Goal: Task Accomplishment & Management: Complete application form

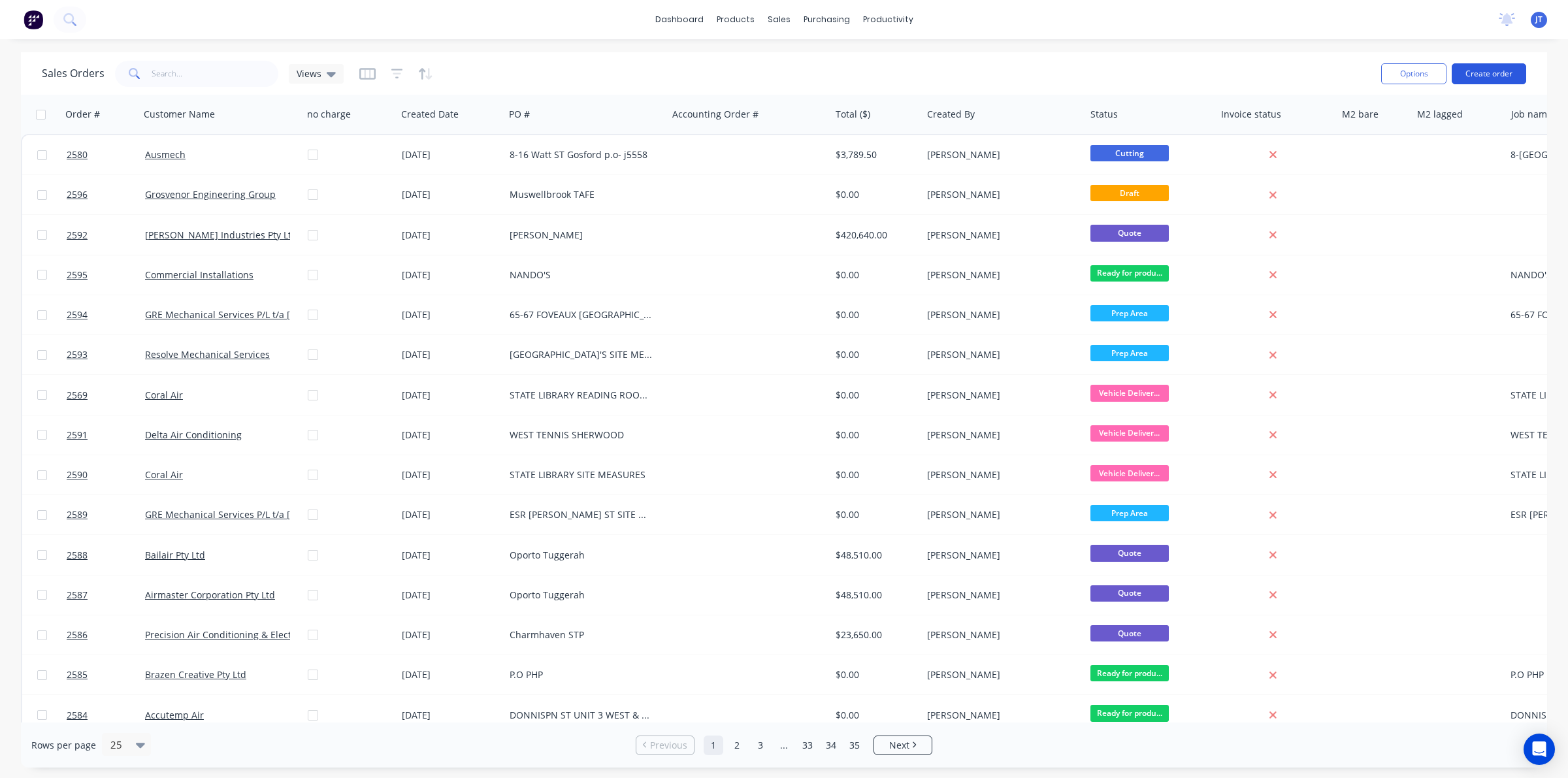
click at [1477, 70] on button "Create order" at bounding box center [1489, 74] width 75 height 21
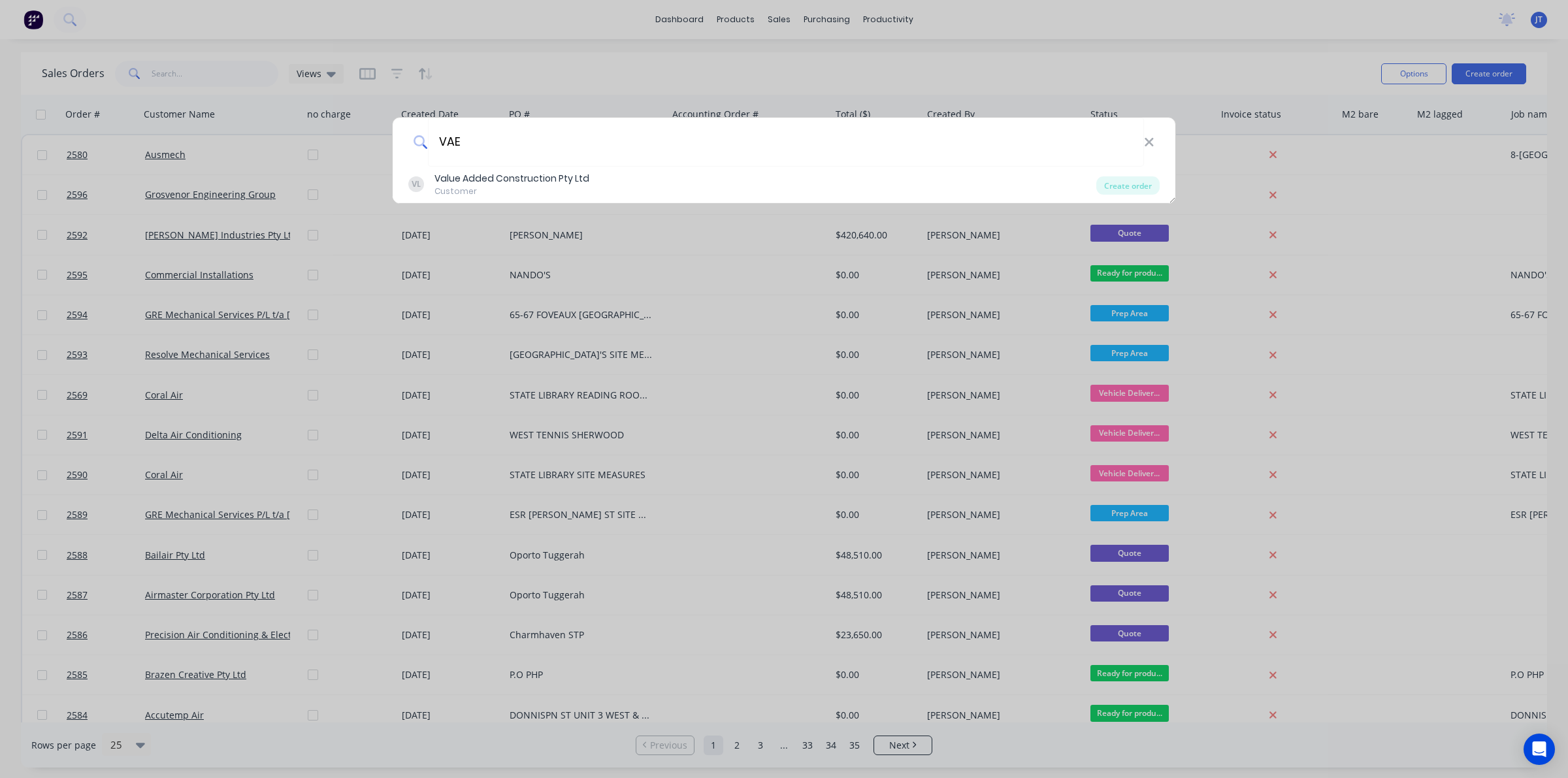
type input "VAE"
click at [663, 197] on div "VL Value Added Construction Pty Ltd Customer" at bounding box center [752, 185] width 688 height 26
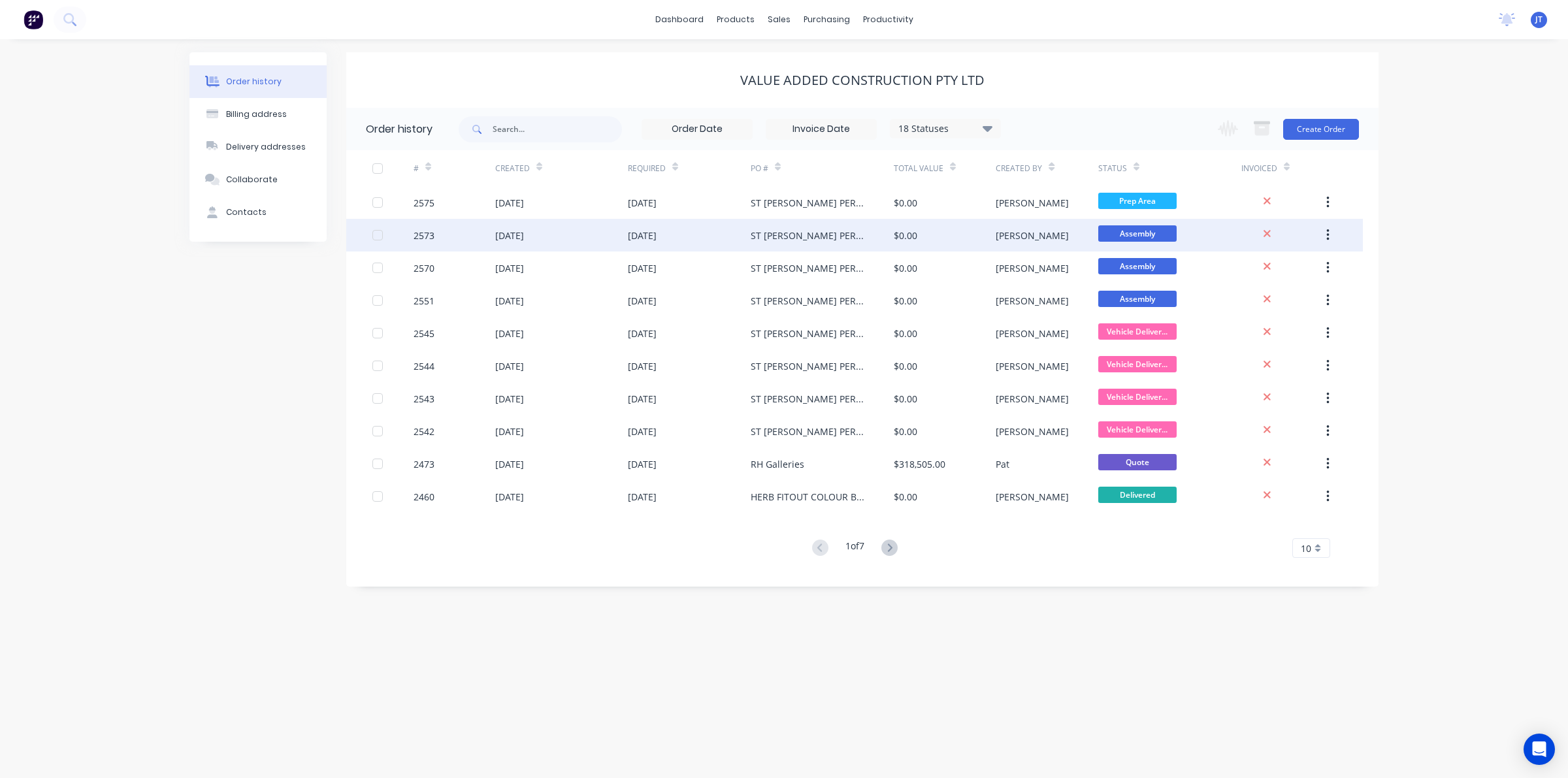
click at [703, 230] on div "[DATE]" at bounding box center [689, 235] width 123 height 33
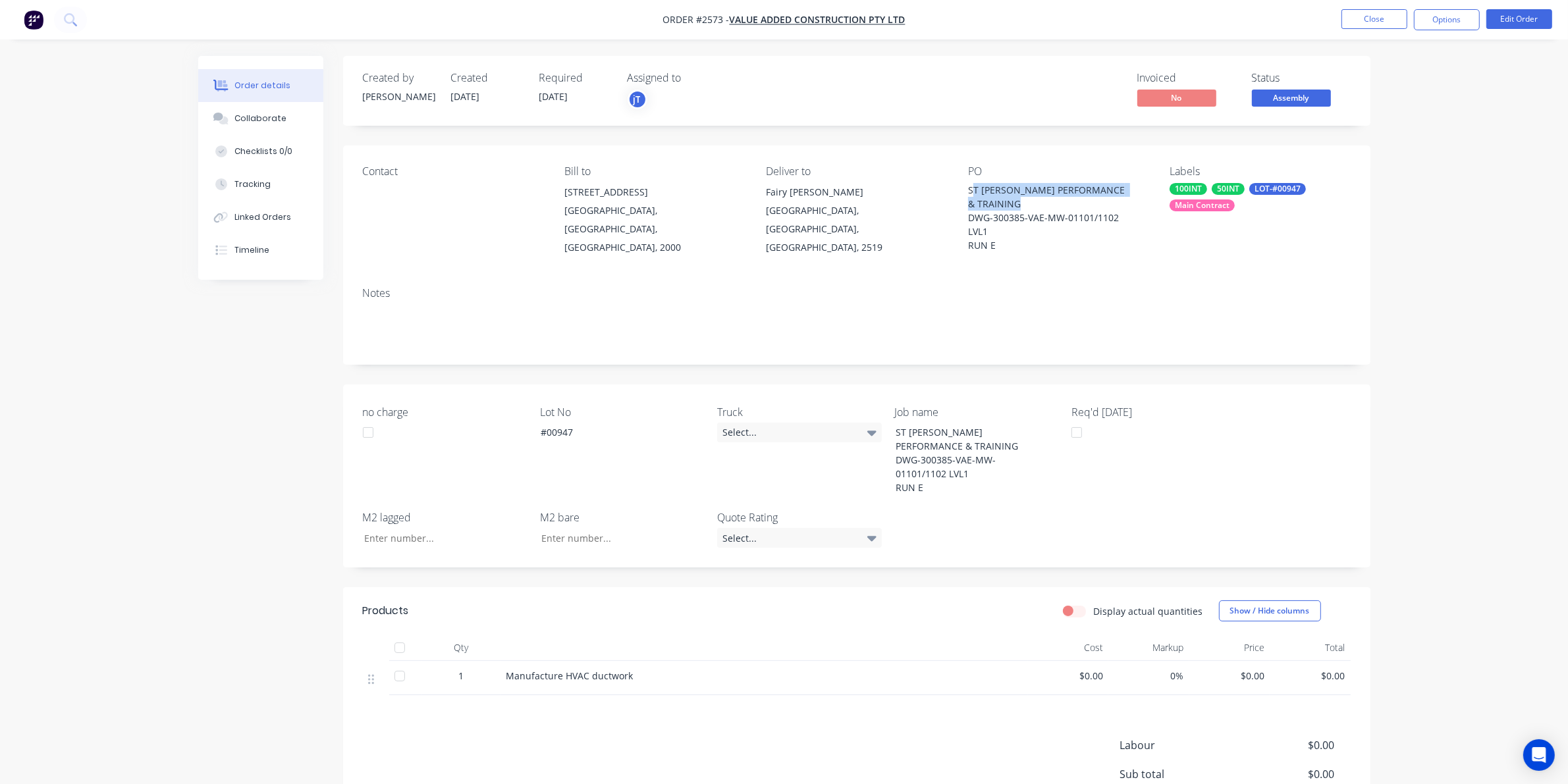
drag, startPoint x: 973, startPoint y: 185, endPoint x: 1001, endPoint y: 218, distance: 43.3
click at [1001, 218] on div "ST [PERSON_NAME] PERFORMANCE & TRAINING DWG-300385-VAE-MW-01101/1102 LVL1 RUN E" at bounding box center [1050, 218] width 164 height 69
click at [963, 191] on div "Contact Bill to Suite 4, Level 1 189 Kent Street Sydney, New South Wales, Austr…" at bounding box center [856, 211] width 1027 height 131
drag, startPoint x: 972, startPoint y: 188, endPoint x: 979, endPoint y: 202, distance: 15.7
click at [979, 202] on div "ST [PERSON_NAME] PERFORMANCE & TRAINING DWG-300385-VAE-MW-01101/1102 LVL1 RUN E" at bounding box center [1050, 218] width 164 height 69
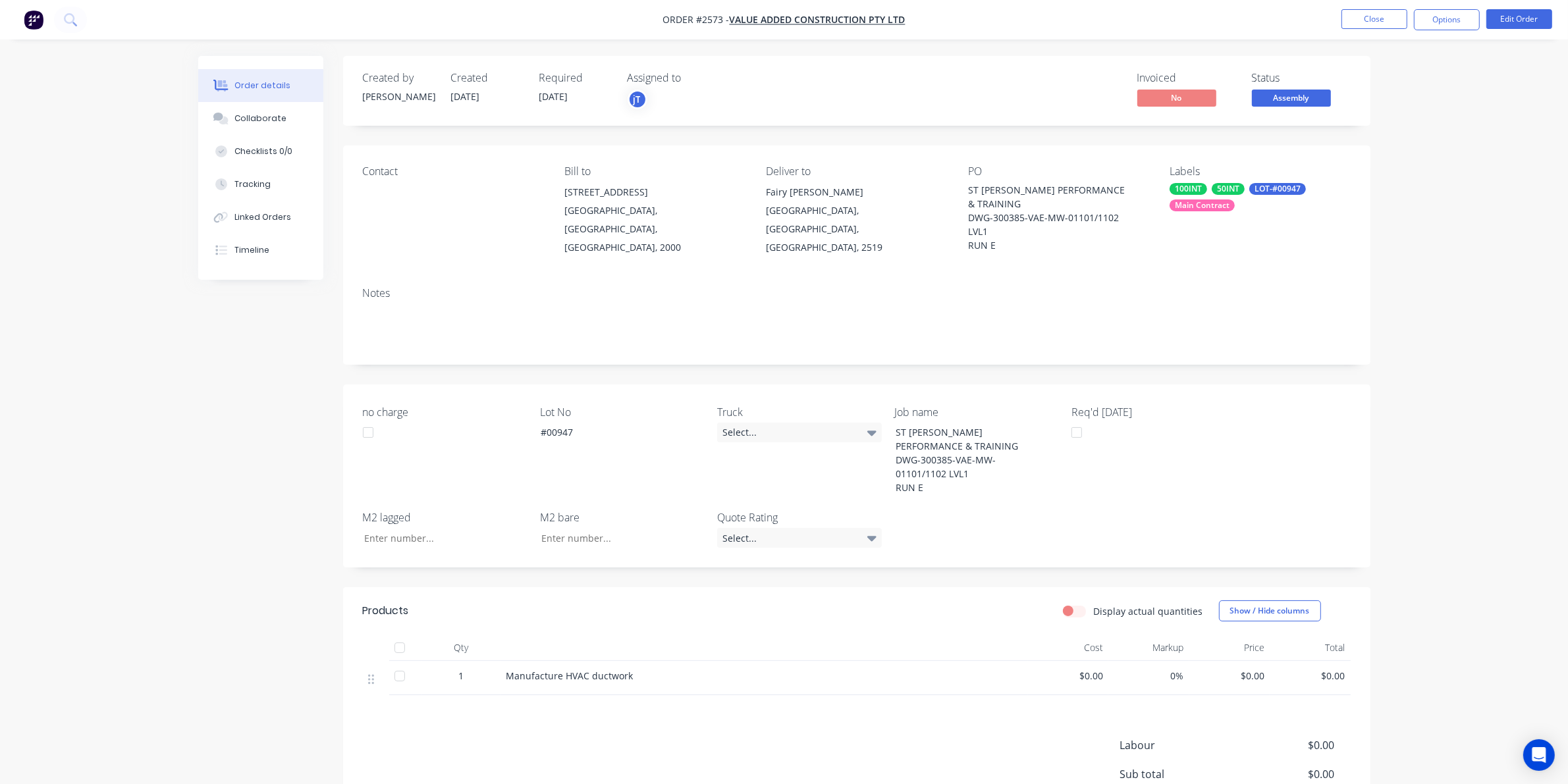
click at [969, 190] on div "ST [PERSON_NAME] PERFORMANCE & TRAINING DWG-300385-VAE-MW-01101/1102 LVL1 RUN E" at bounding box center [1050, 218] width 164 height 69
drag, startPoint x: 967, startPoint y: 188, endPoint x: 976, endPoint y: 195, distance: 11.4
click at [976, 195] on div "ST [PERSON_NAME] PERFORMANCE & TRAINING DWG-300385-VAE-MW-01101/1102 LVL1 RUN E" at bounding box center [1050, 218] width 164 height 69
drag, startPoint x: 986, startPoint y: 232, endPoint x: 967, endPoint y: 183, distance: 52.6
click at [968, 183] on div "ST [PERSON_NAME] PERFORMANCE & TRAINING DWG-300385-VAE-MW-01101/1102 LVL1 RUN E" at bounding box center [1050, 218] width 164 height 69
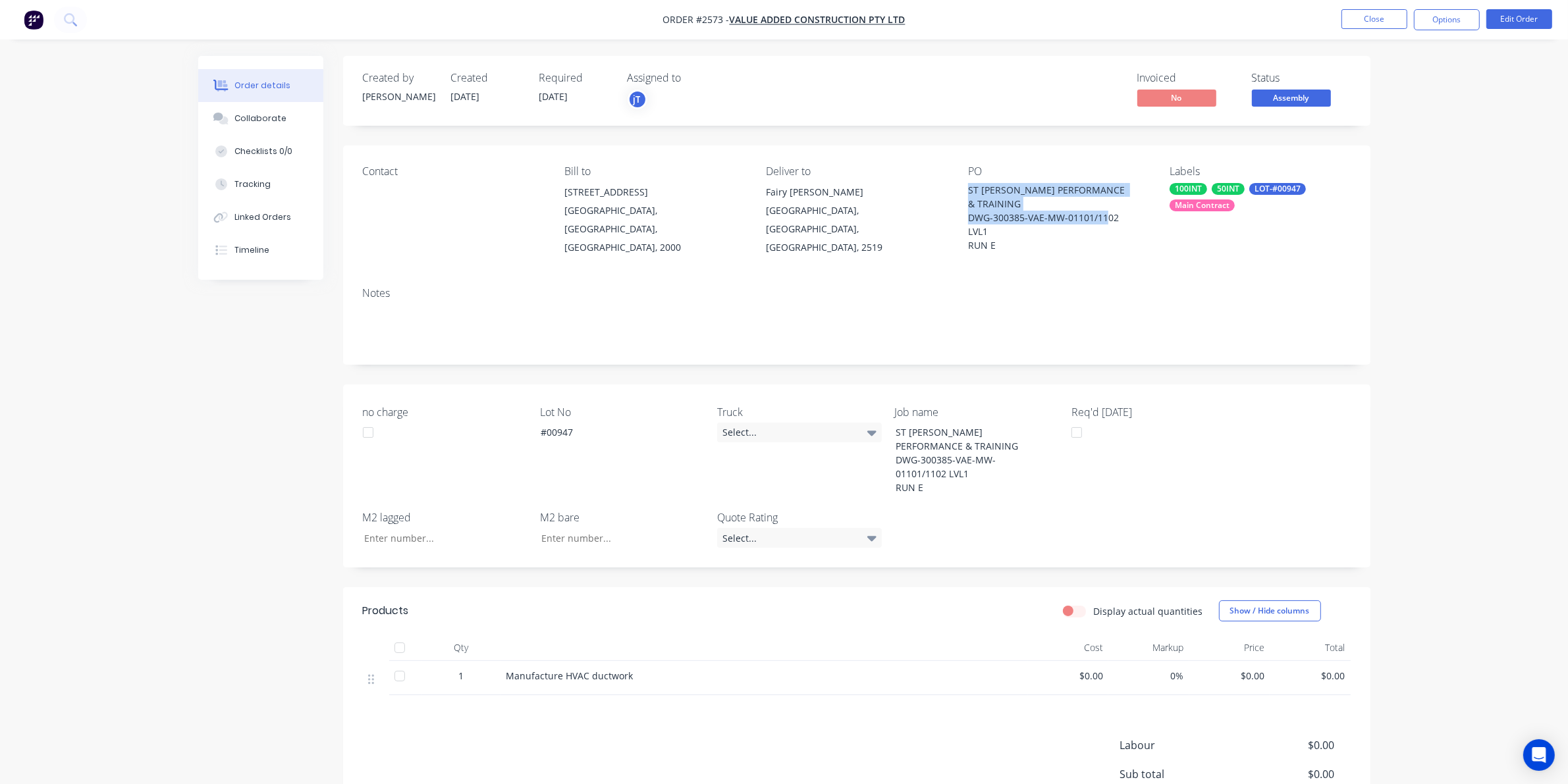
copy div "ST GEORGE PERFORMANCE & TRAINING DWG-300385-VAE-MW-01101/1102 LVL1"
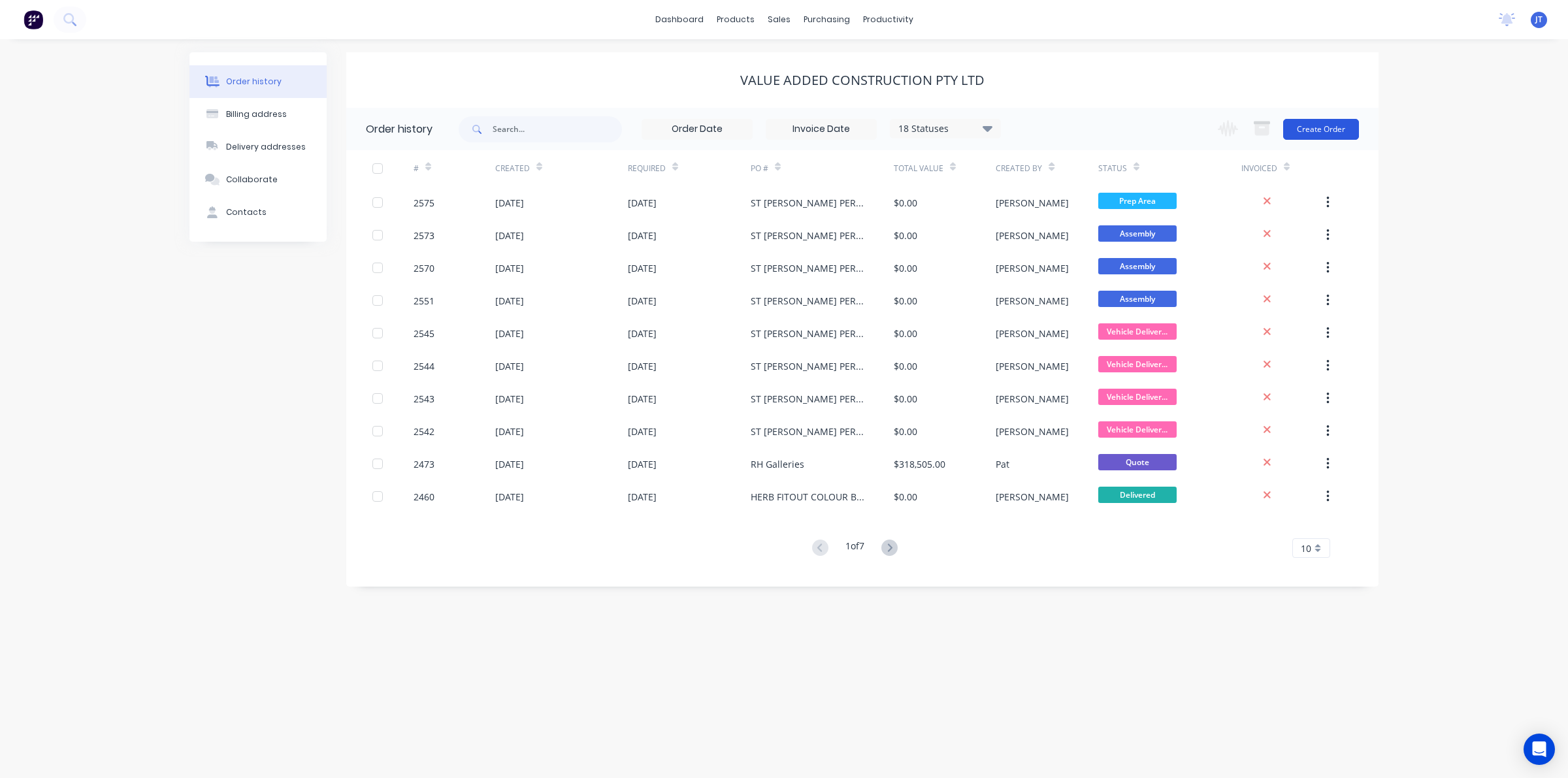
click at [1313, 130] on button "Create Order" at bounding box center [1321, 130] width 76 height 21
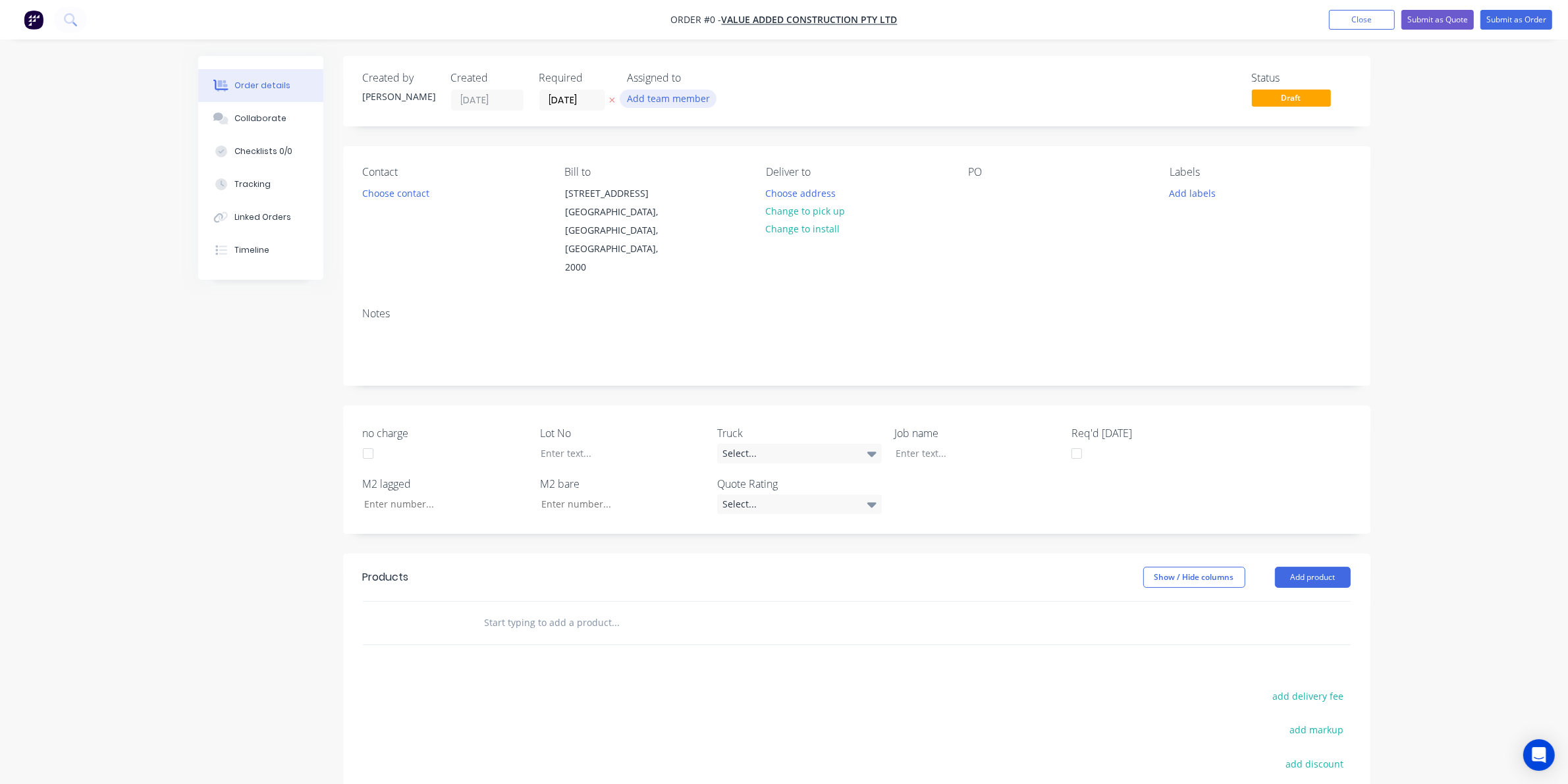
click at [646, 96] on button "Add team member" at bounding box center [668, 98] width 97 height 18
drag, startPoint x: 678, startPoint y: 164, endPoint x: 930, endPoint y: 205, distance: 255.3
click at [684, 166] on div "joshua Turner (You)" at bounding box center [733, 172] width 131 height 14
click at [927, 205] on div "Order details Collaborate Checklists 0/0 Tracking Linked Orders Timeline Order …" at bounding box center [784, 518] width 1198 height 925
click at [821, 184] on button "Choose address" at bounding box center [801, 192] width 84 height 18
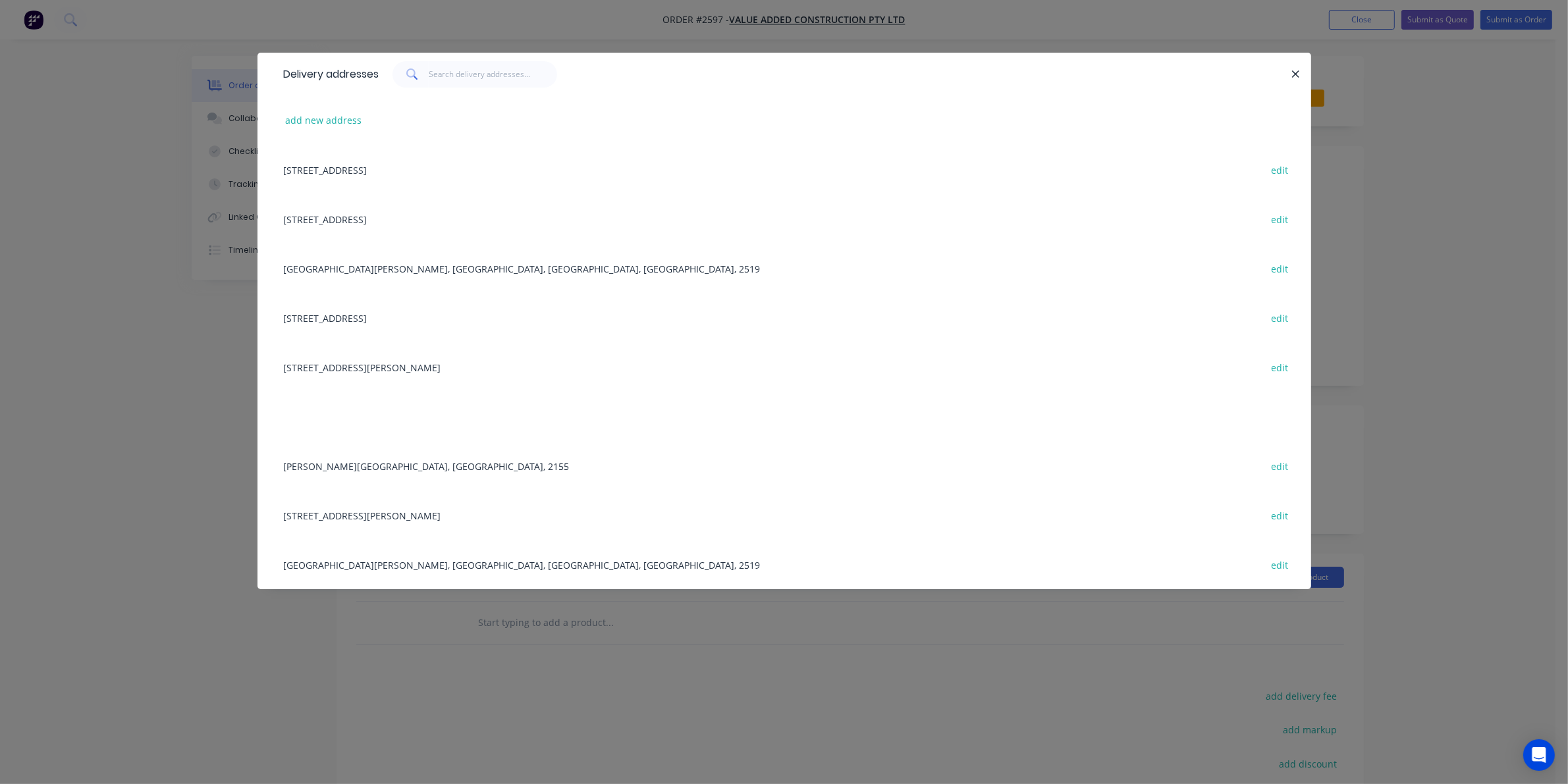
click at [475, 256] on div "Fairy Meadows, Wollongong, New South Wales, Australia, 2519 edit" at bounding box center [785, 268] width 1014 height 49
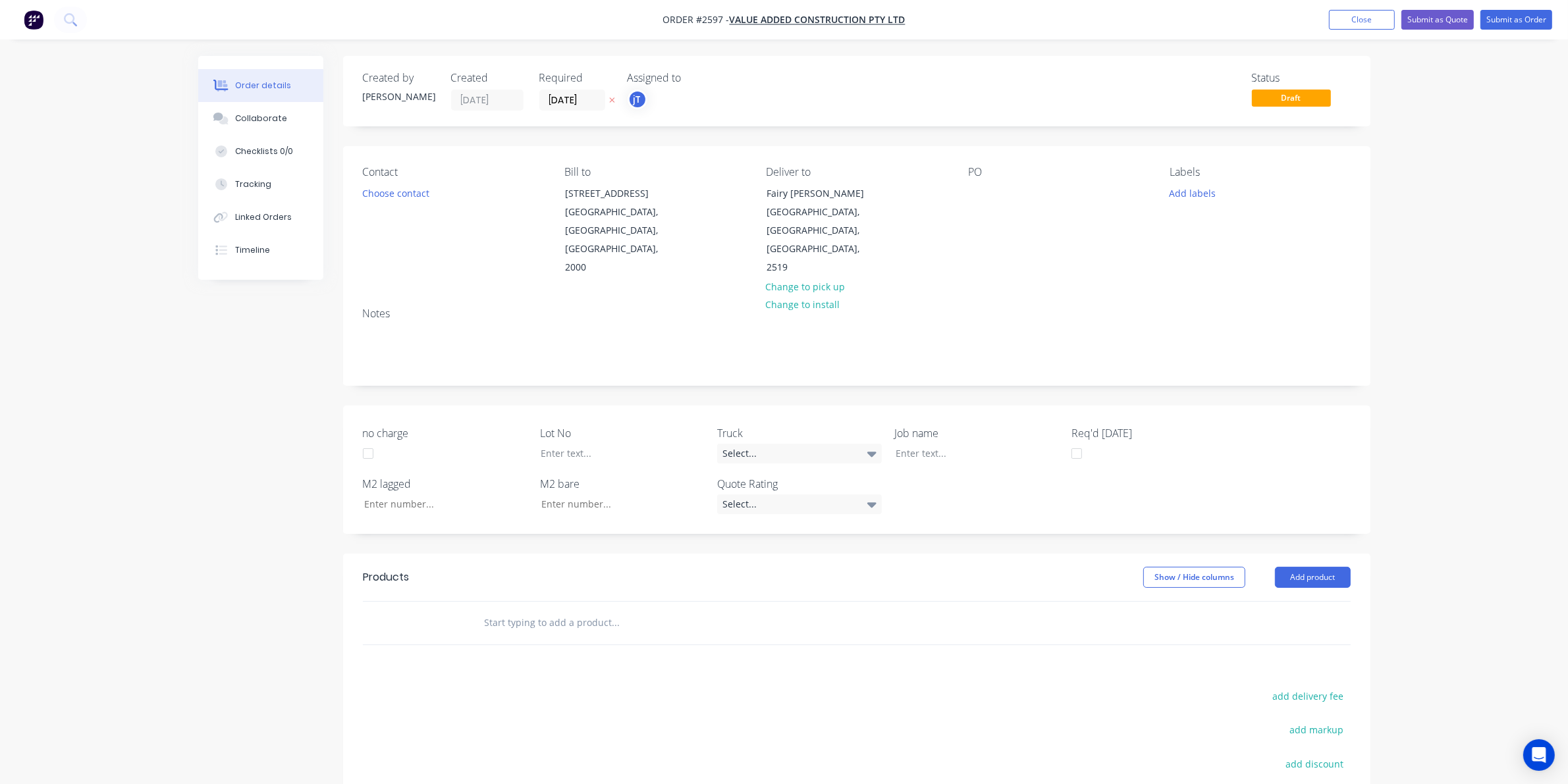
click at [991, 185] on div "PO" at bounding box center [1058, 221] width 181 height 111
click at [976, 184] on div at bounding box center [979, 193] width 21 height 19
paste div
click at [1019, 203] on div "ST GEORGE PERFORMANCE & TRAININGDWG-300385-VAE-MW-01101/1102 LVL1" at bounding box center [1050, 214] width 164 height 60
click at [1054, 237] on div "ST GEORGE PERFORMANCE & TRAINING DWG-300385-VAE-MW-01101/1102 LVL1" at bounding box center [1050, 214] width 164 height 60
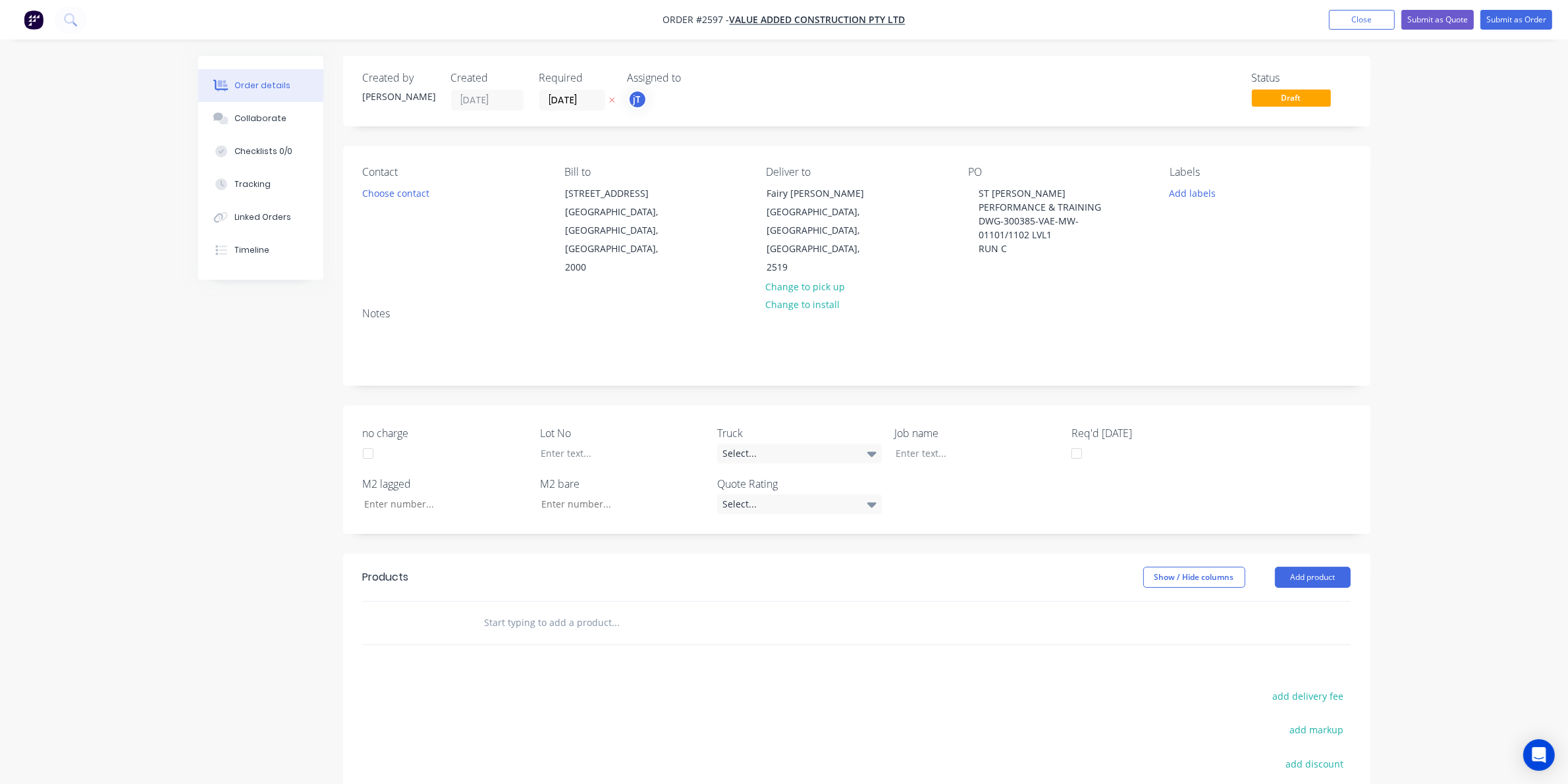
click at [1170, 208] on div "Labels Add labels" at bounding box center [1260, 221] width 181 height 111
click at [1175, 202] on div "Labels Add labels" at bounding box center [1260, 221] width 181 height 111
click at [1180, 197] on button "Add labels" at bounding box center [1192, 192] width 60 height 18
click at [1295, 285] on div "Create new label #00672 edit #00725 edit #00798 edit #00919 edit *LOT-085 edit …" at bounding box center [1268, 311] width 197 height 211
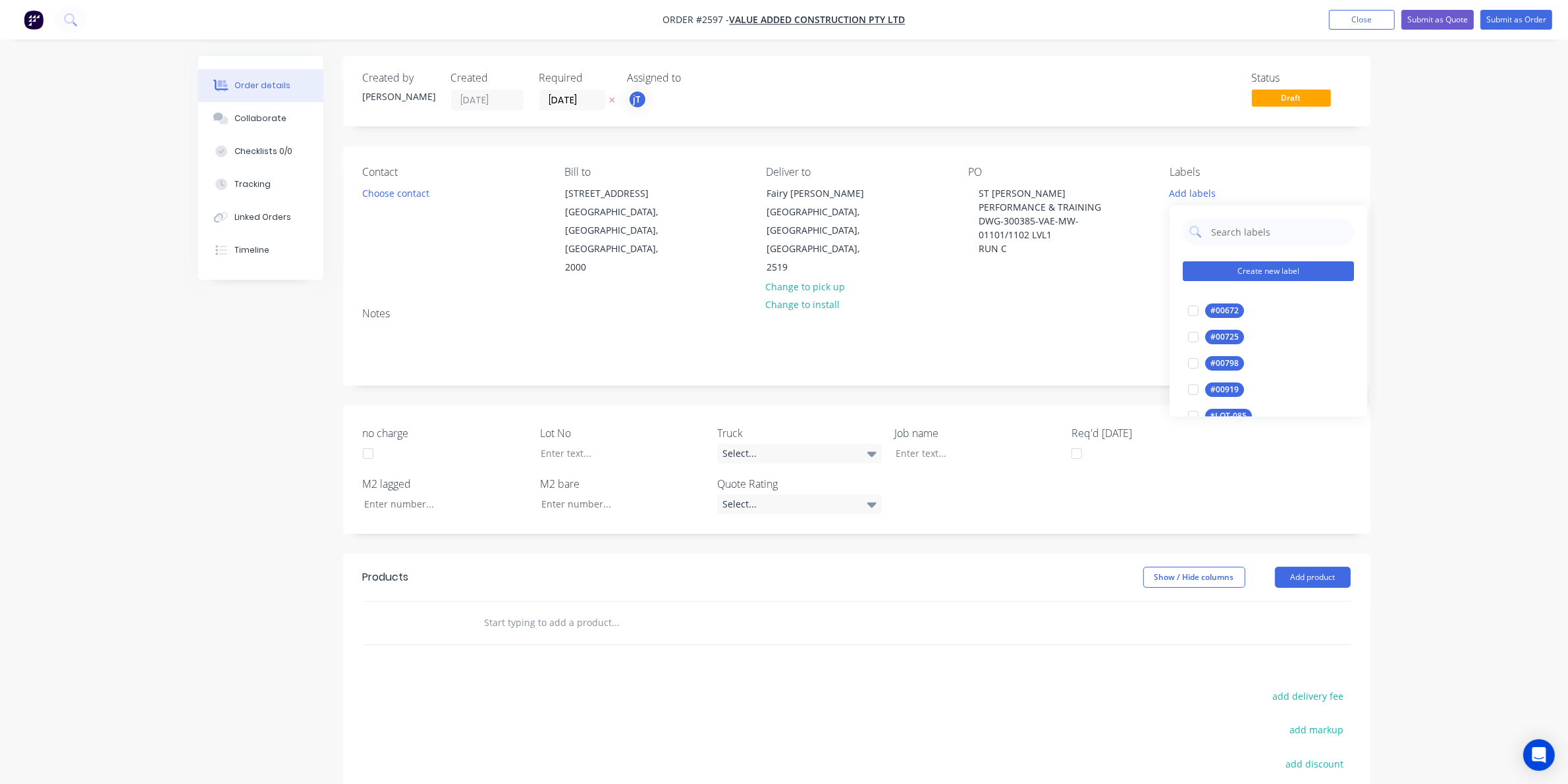
click at [1295, 275] on button "Create new label" at bounding box center [1269, 272] width 171 height 20
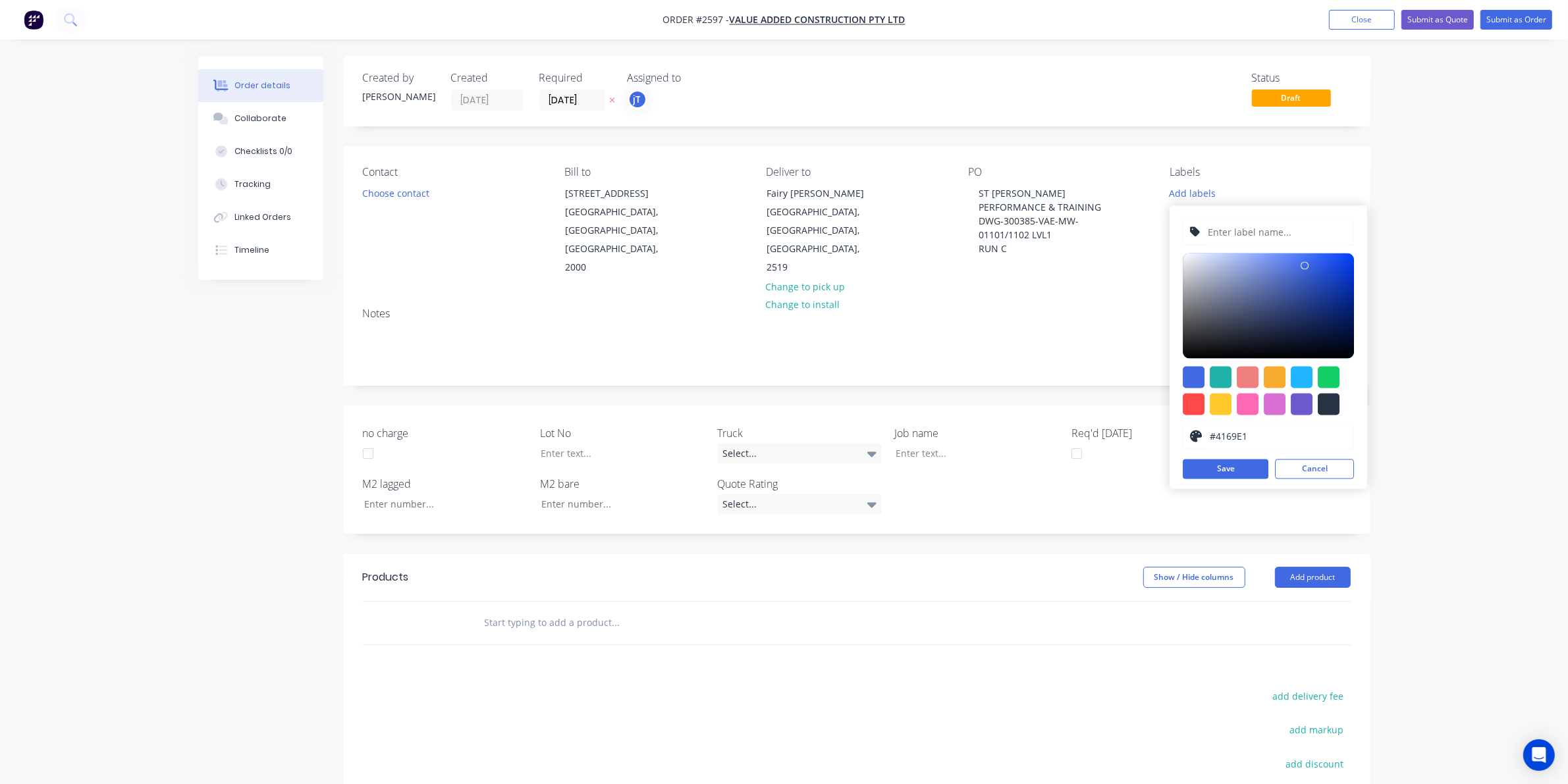
drag, startPoint x: 1293, startPoint y: 242, endPoint x: 1300, endPoint y: 242, distance: 7.0
click at [1293, 242] on input "text" at bounding box center [1277, 233] width 141 height 25
type input "LOT-#00944"
click at [1252, 471] on button "Save" at bounding box center [1226, 469] width 86 height 20
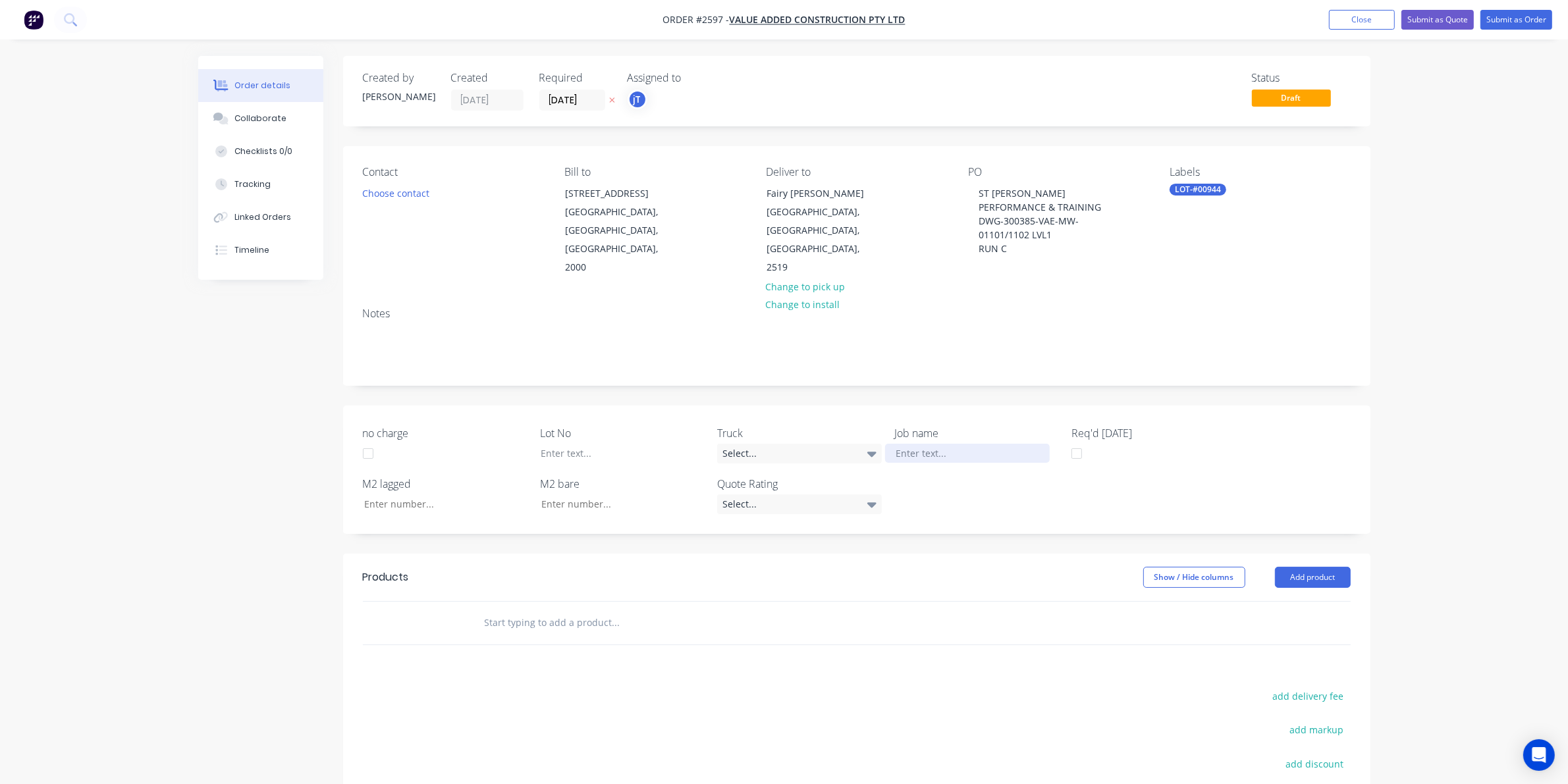
click at [934, 444] on div at bounding box center [967, 453] width 164 height 19
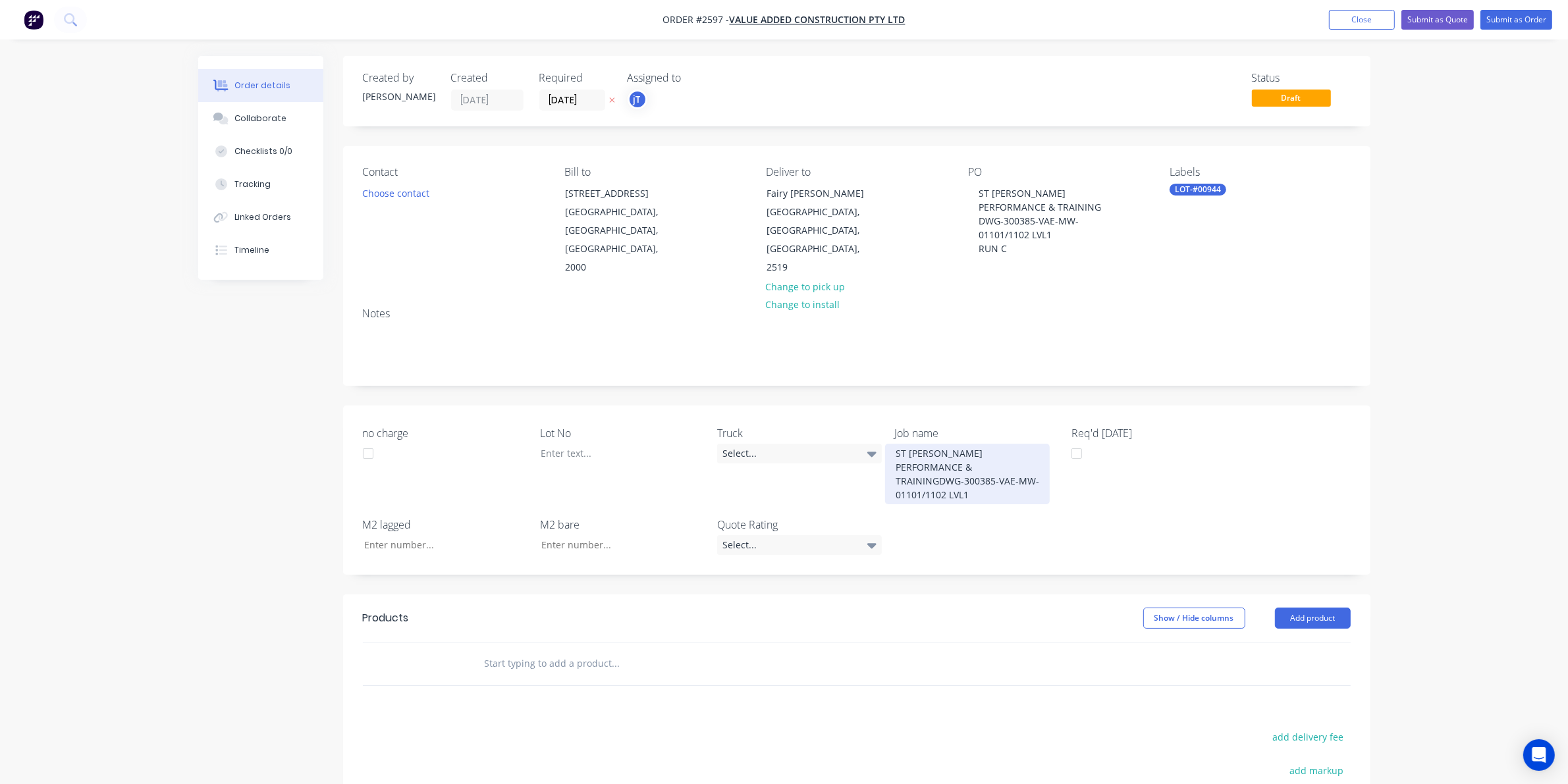
click at [939, 445] on div "ST GEORGE PERFORMANCE & TRAININGDWG-300385-VAE-MW-01101/1102 LVL1" at bounding box center [967, 474] width 164 height 60
click at [976, 475] on div "ST GEORGE PERFORMANCE & TRAINING DWG-300385-VAE-MW-01101/1102 LVL1" at bounding box center [967, 474] width 164 height 60
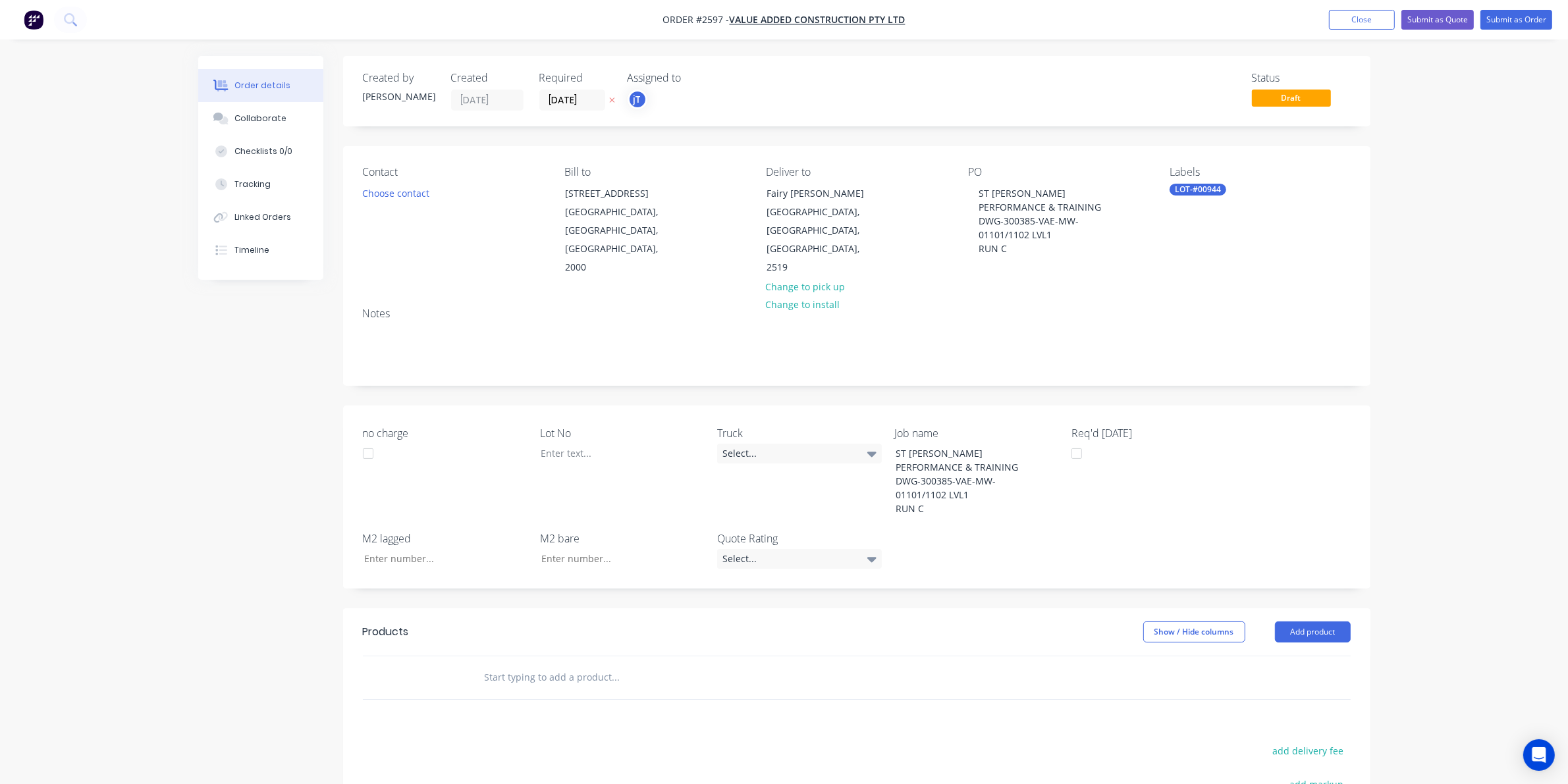
click at [558, 445] on div "Lot No" at bounding box center [622, 472] width 164 height 93
click at [561, 444] on div at bounding box center [613, 453] width 164 height 19
click at [417, 192] on button "Choose contact" at bounding box center [395, 192] width 81 height 18
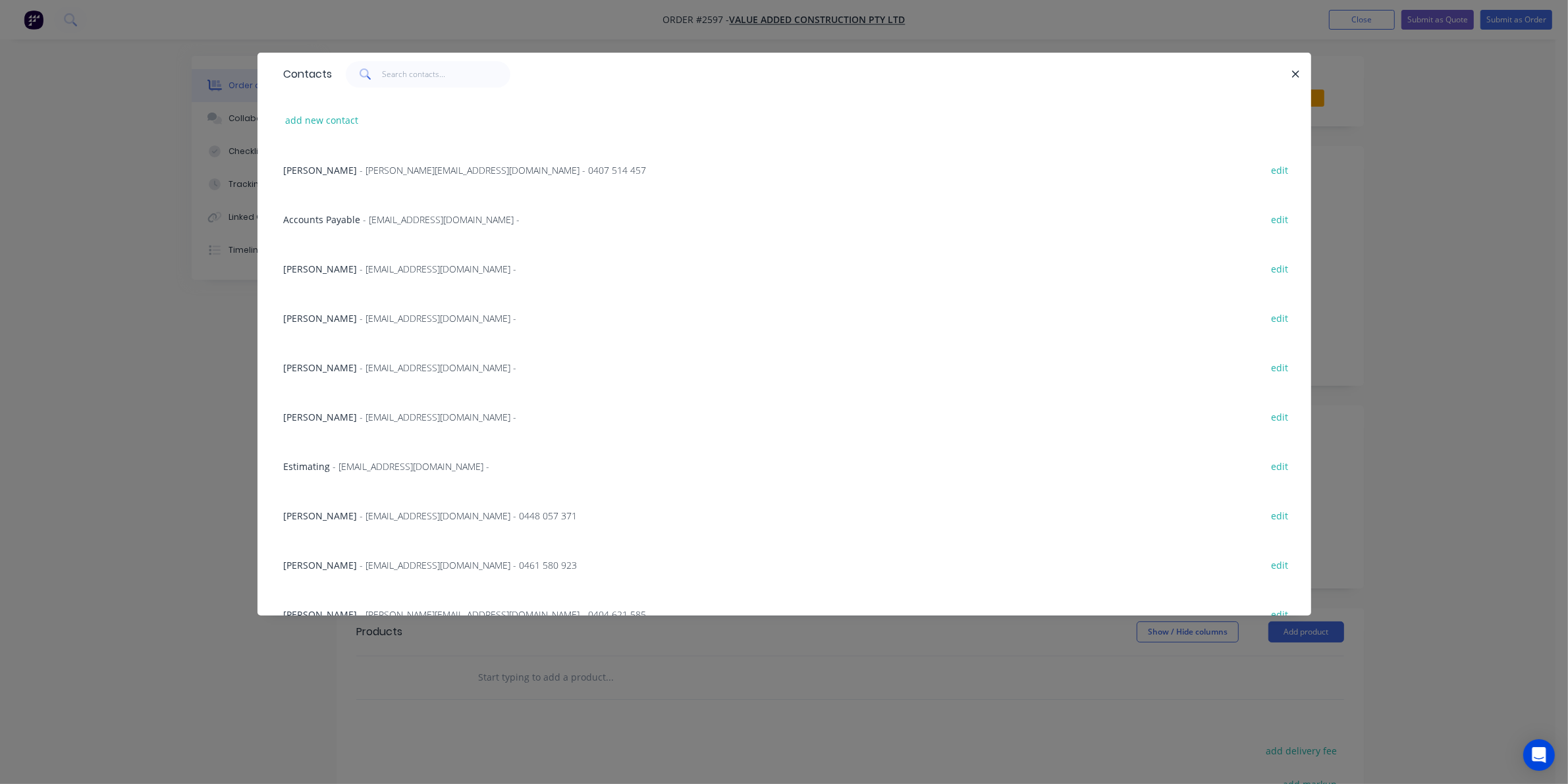
click at [377, 510] on span "- jgandolfi@vaegroup.com.au - 0448 057 371" at bounding box center [469, 516] width 217 height 13
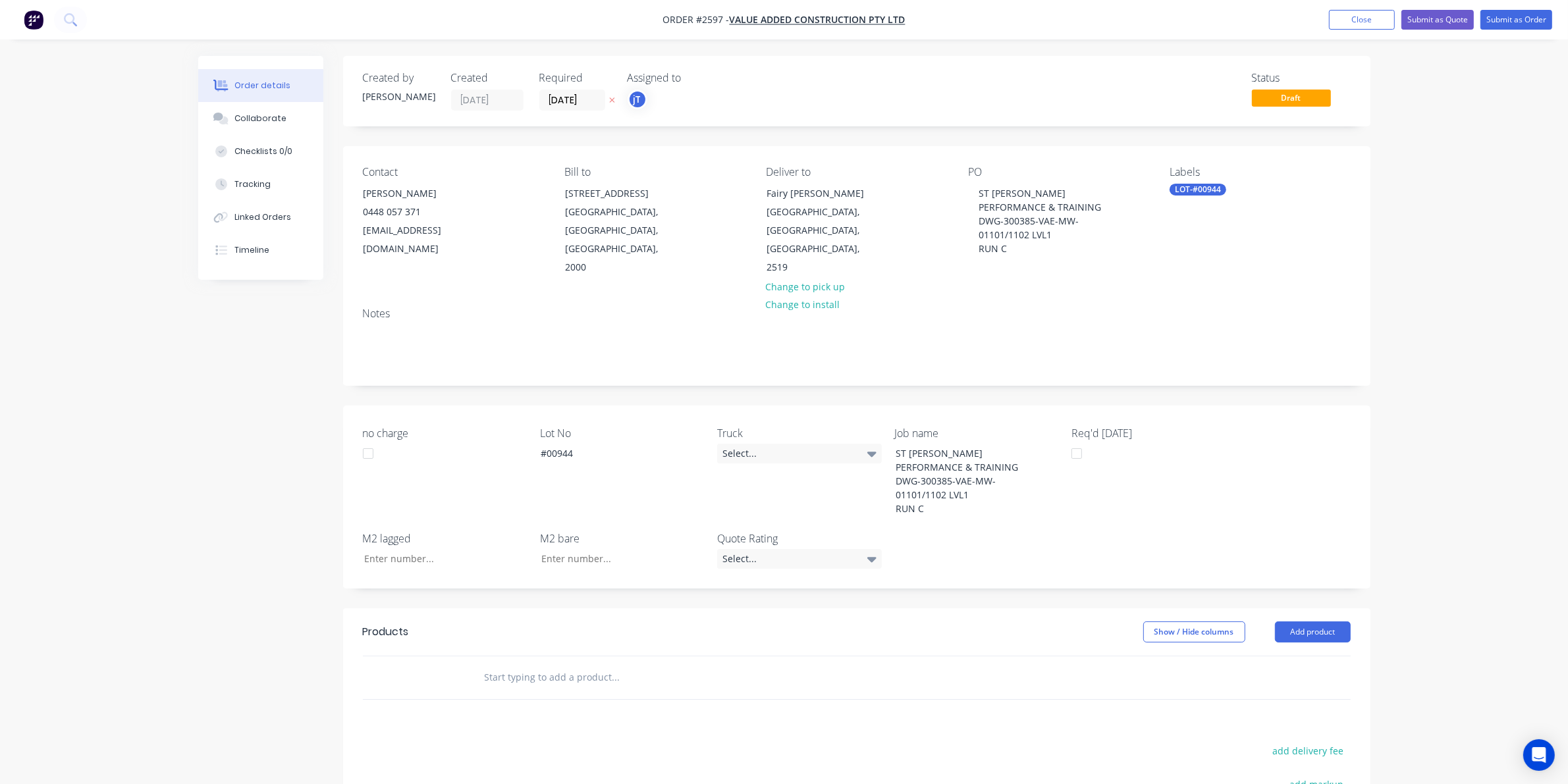
click at [521, 675] on div at bounding box center [705, 678] width 474 height 43
click at [568, 665] on input "text" at bounding box center [615, 677] width 263 height 26
type input "MANU"
click at [590, 754] on div "Manu facture HVAC ductwork Product" at bounding box center [686, 776] width 395 height 55
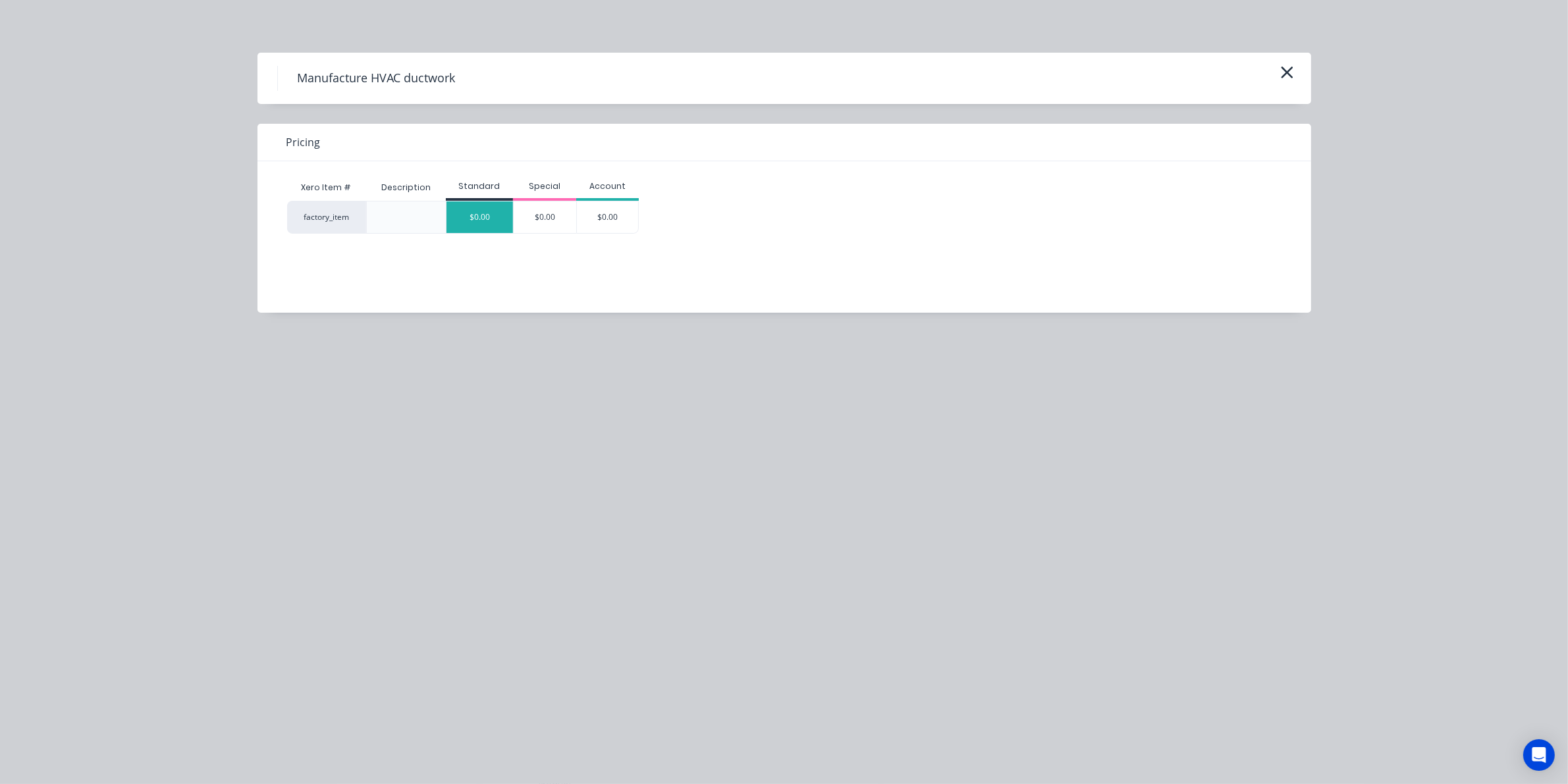
click at [506, 211] on div "$0.00" at bounding box center [480, 217] width 67 height 32
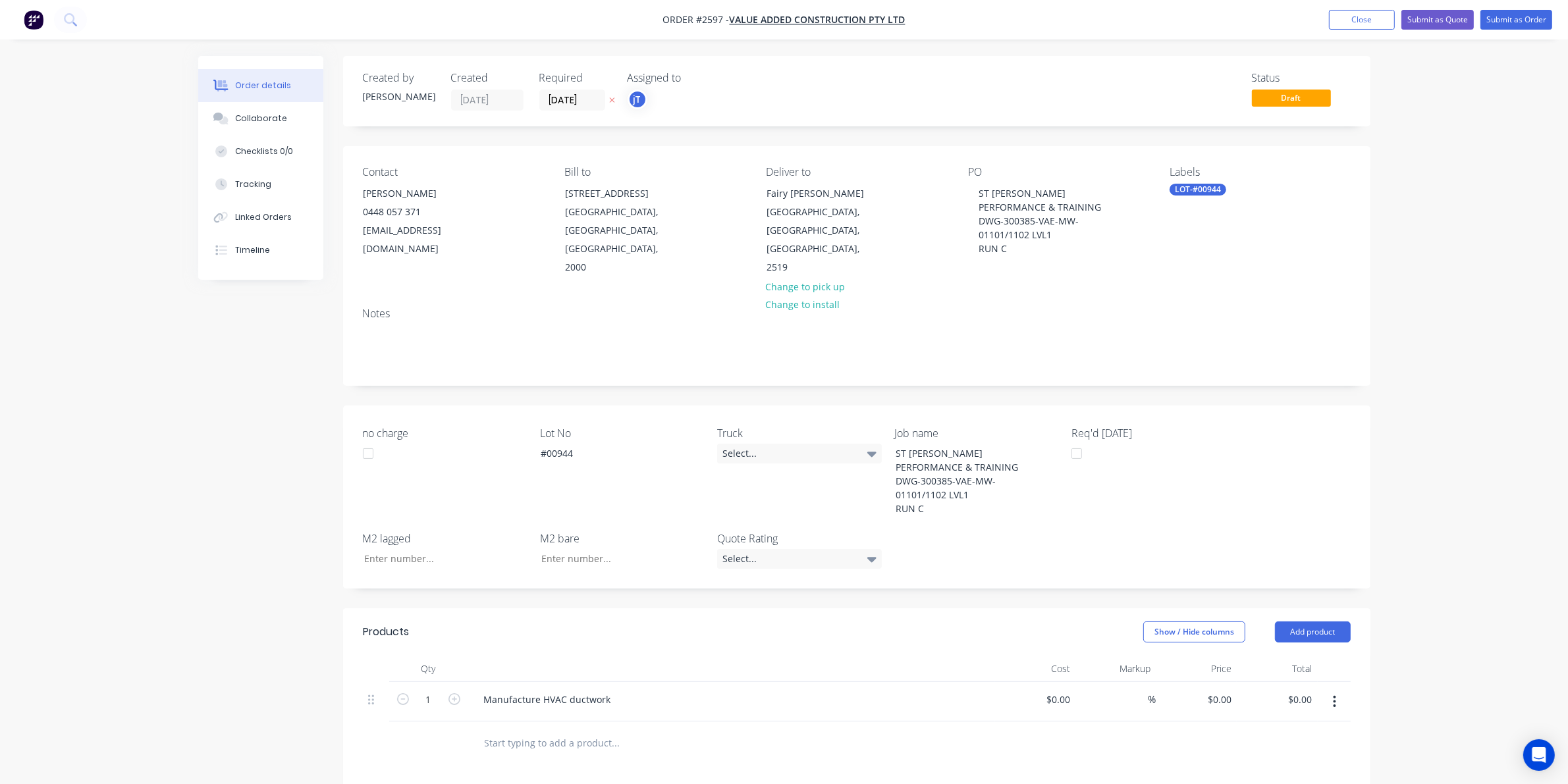
click at [1203, 188] on div "LOT-#00944" at bounding box center [1198, 190] width 57 height 12
type input "MA"
click at [1218, 313] on button "Main Contract" at bounding box center [1229, 305] width 93 height 18
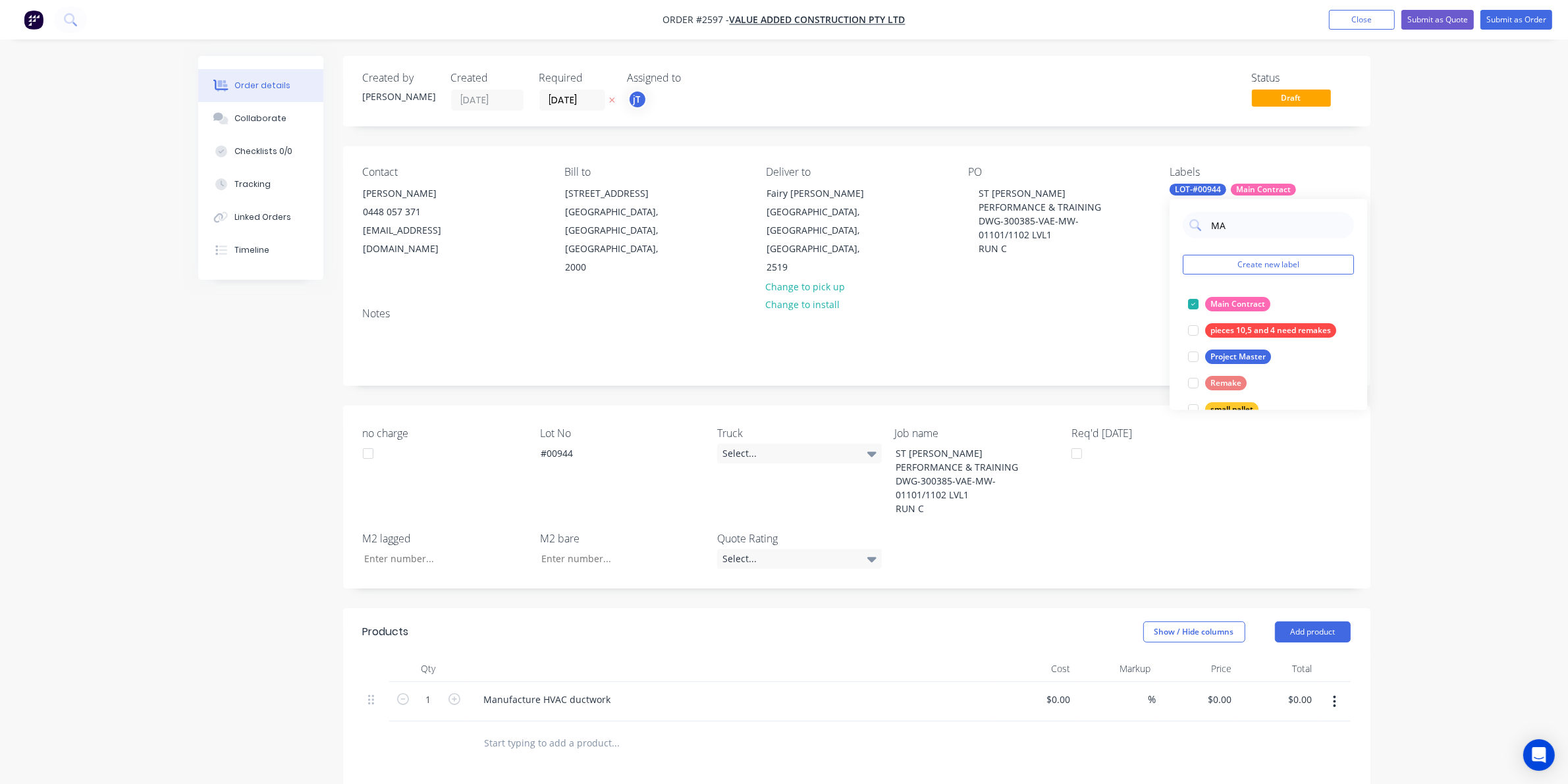
click at [1340, 211] on div "MA Create new label Main Contract edit pieces 10,5 and 4 need remakes edit Proj…" at bounding box center [1268, 305] width 197 height 211
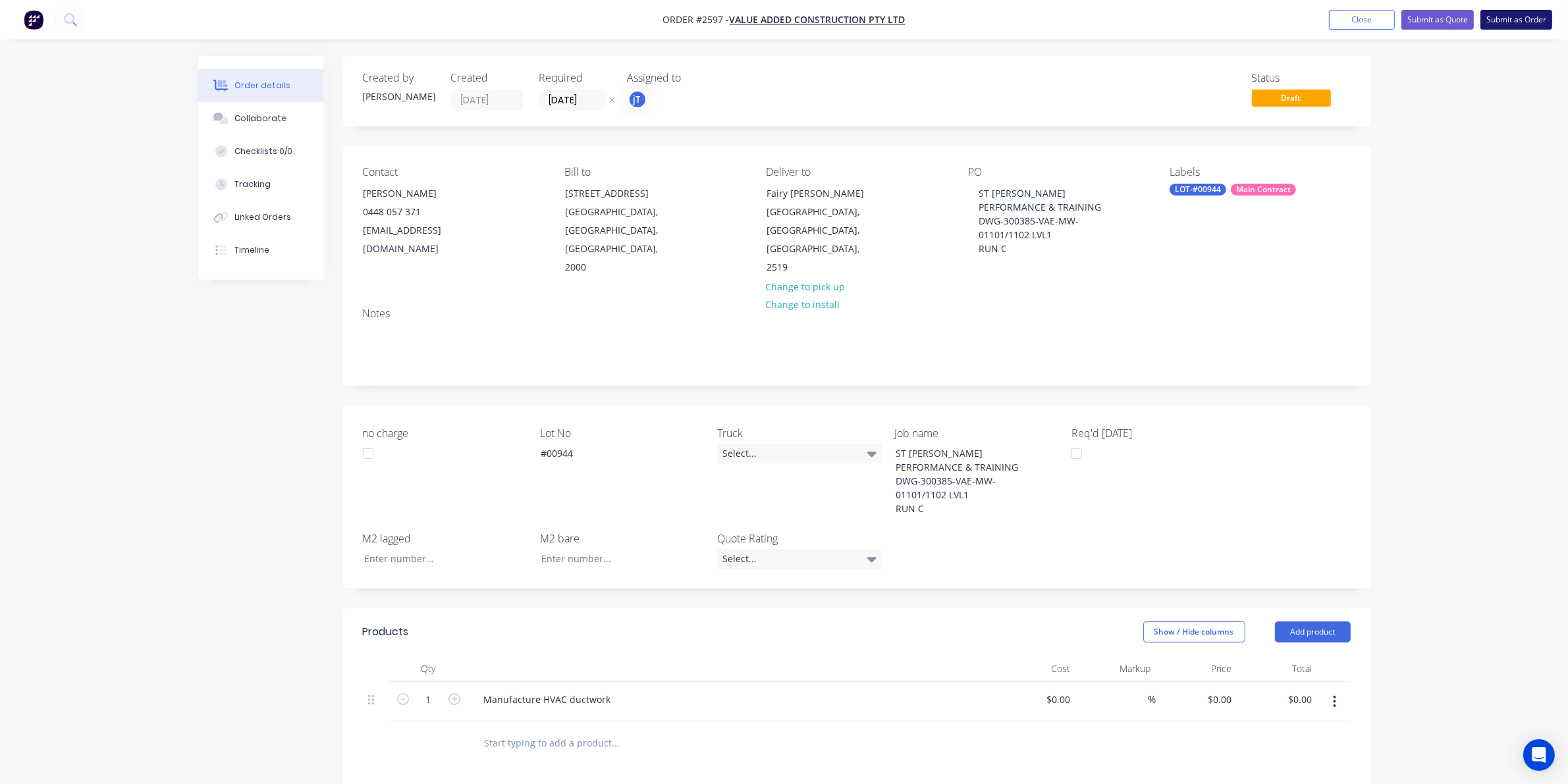
click at [1528, 24] on button "Submit as Order" at bounding box center [1516, 20] width 72 height 20
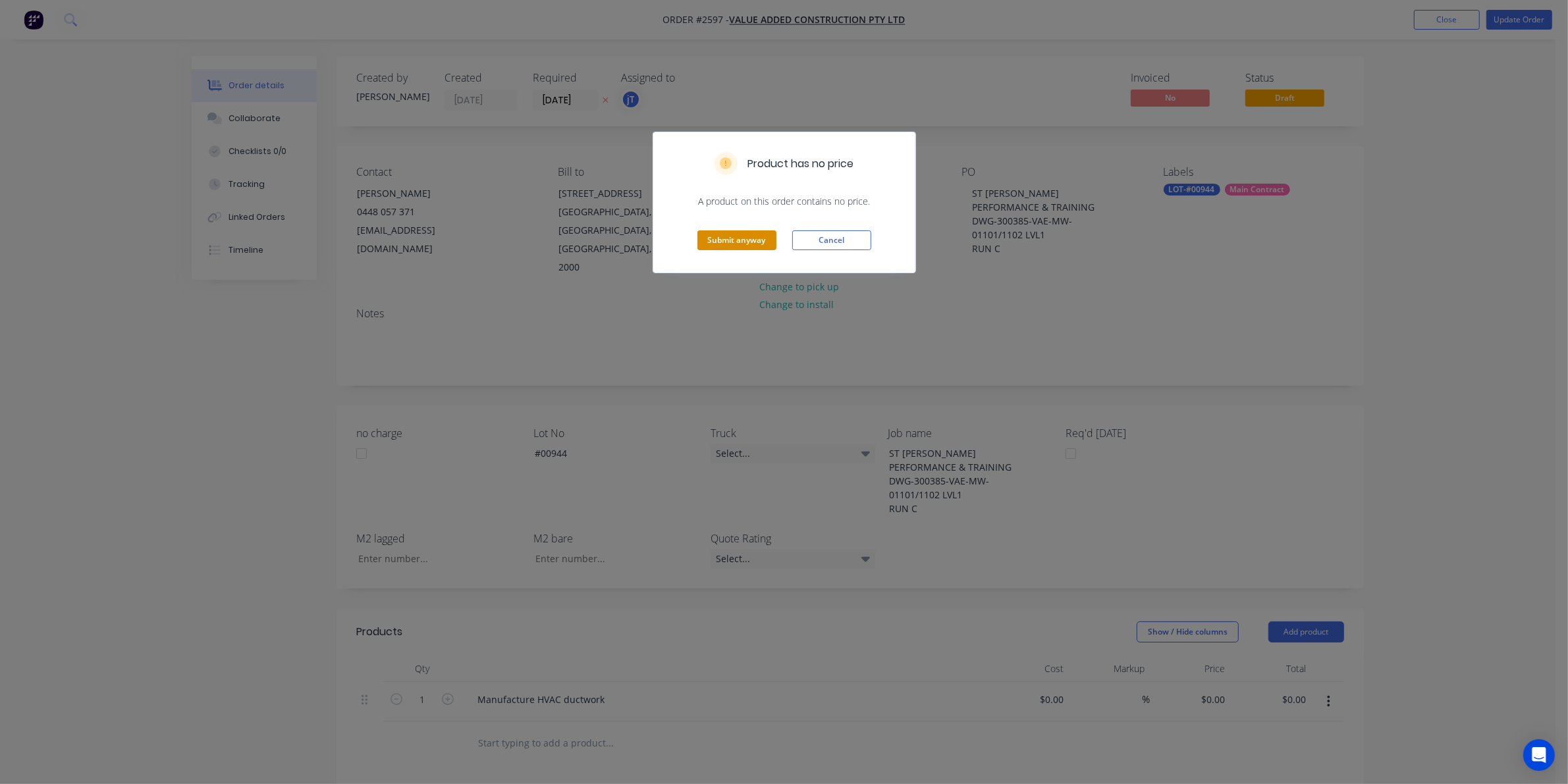
click at [759, 235] on button "Submit anyway" at bounding box center [737, 240] width 79 height 20
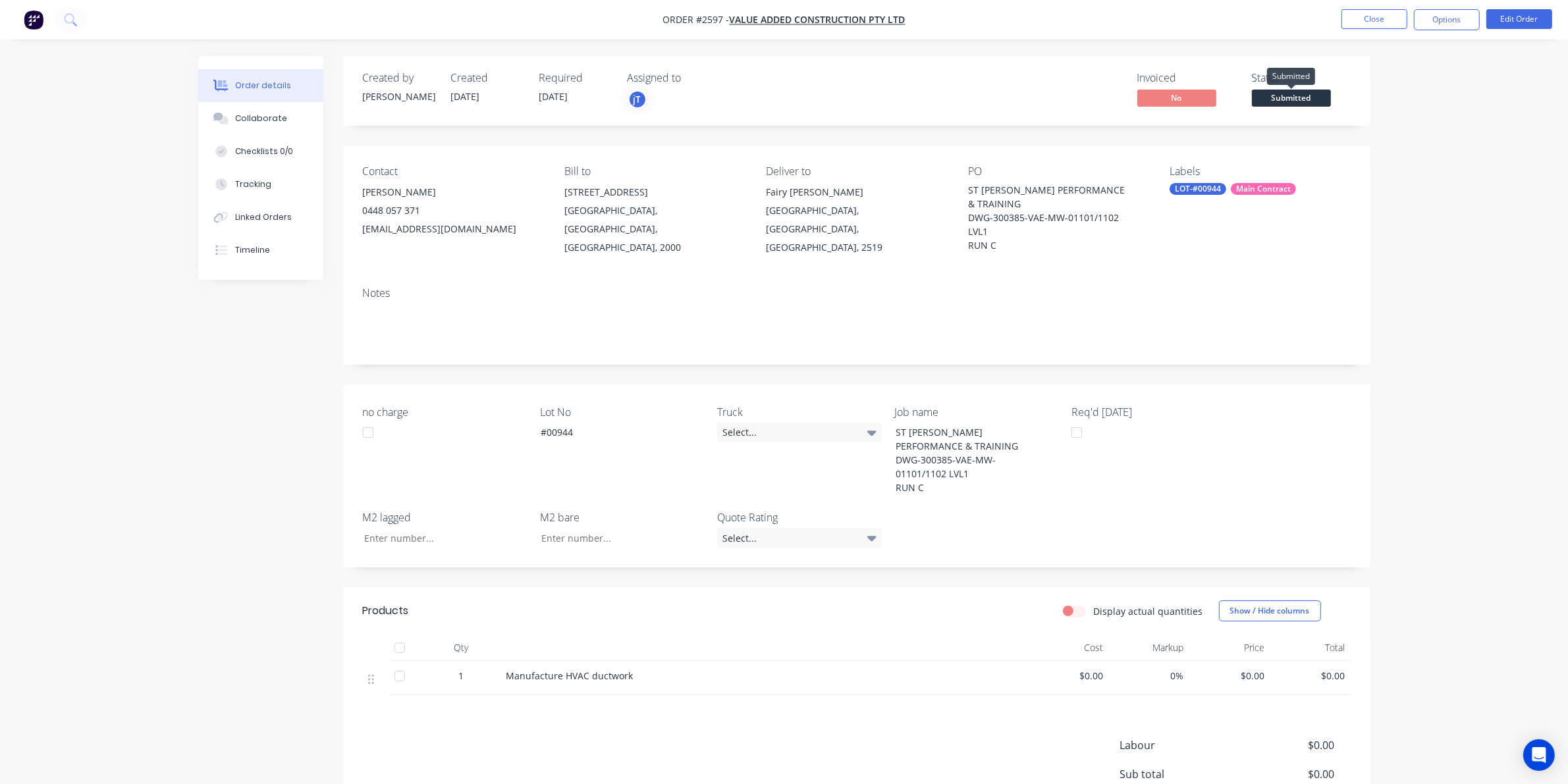
click at [1288, 99] on span "Submitted" at bounding box center [1291, 97] width 79 height 16
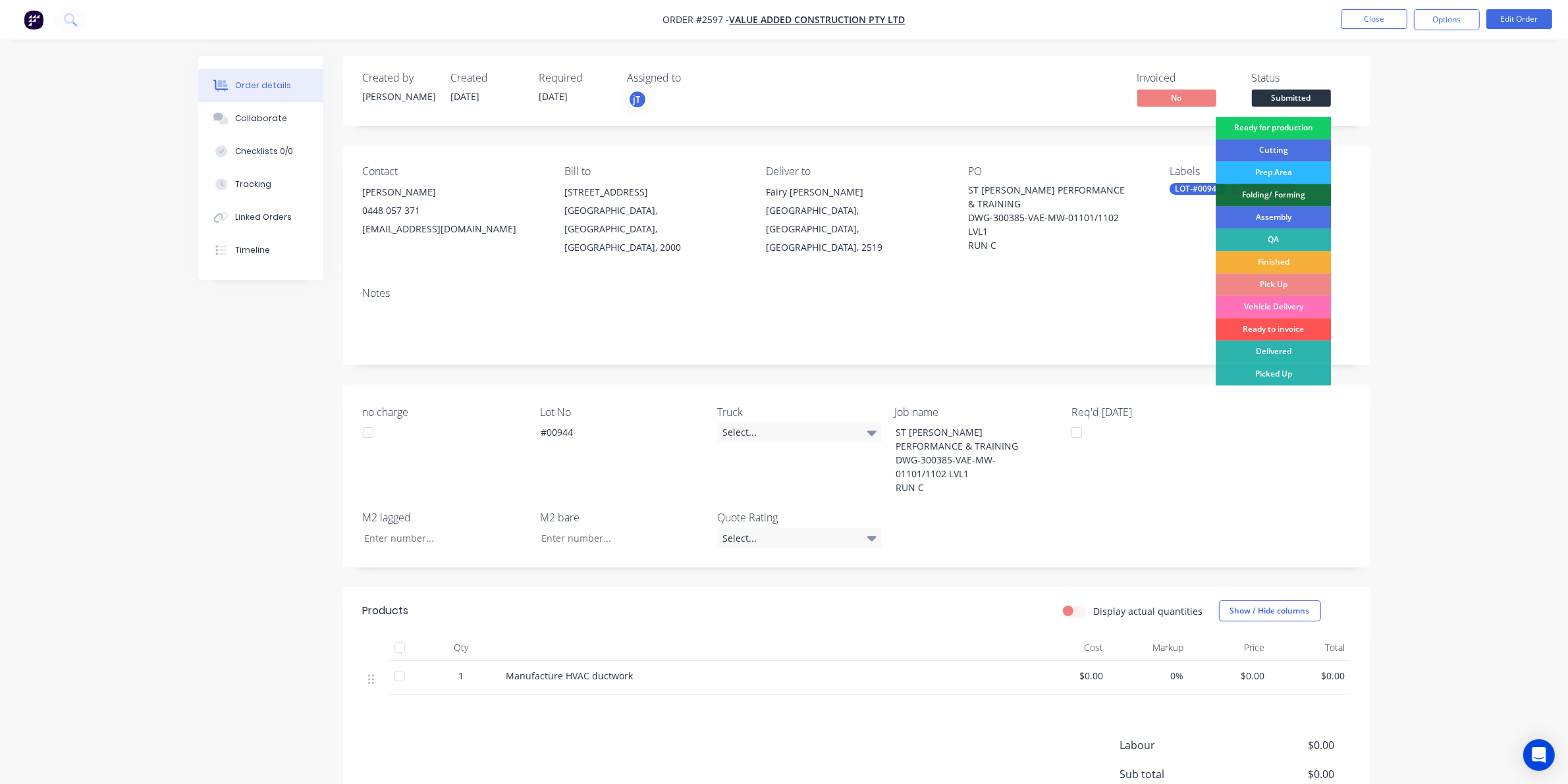
click at [1255, 129] on div "Ready for production" at bounding box center [1273, 129] width 115 height 22
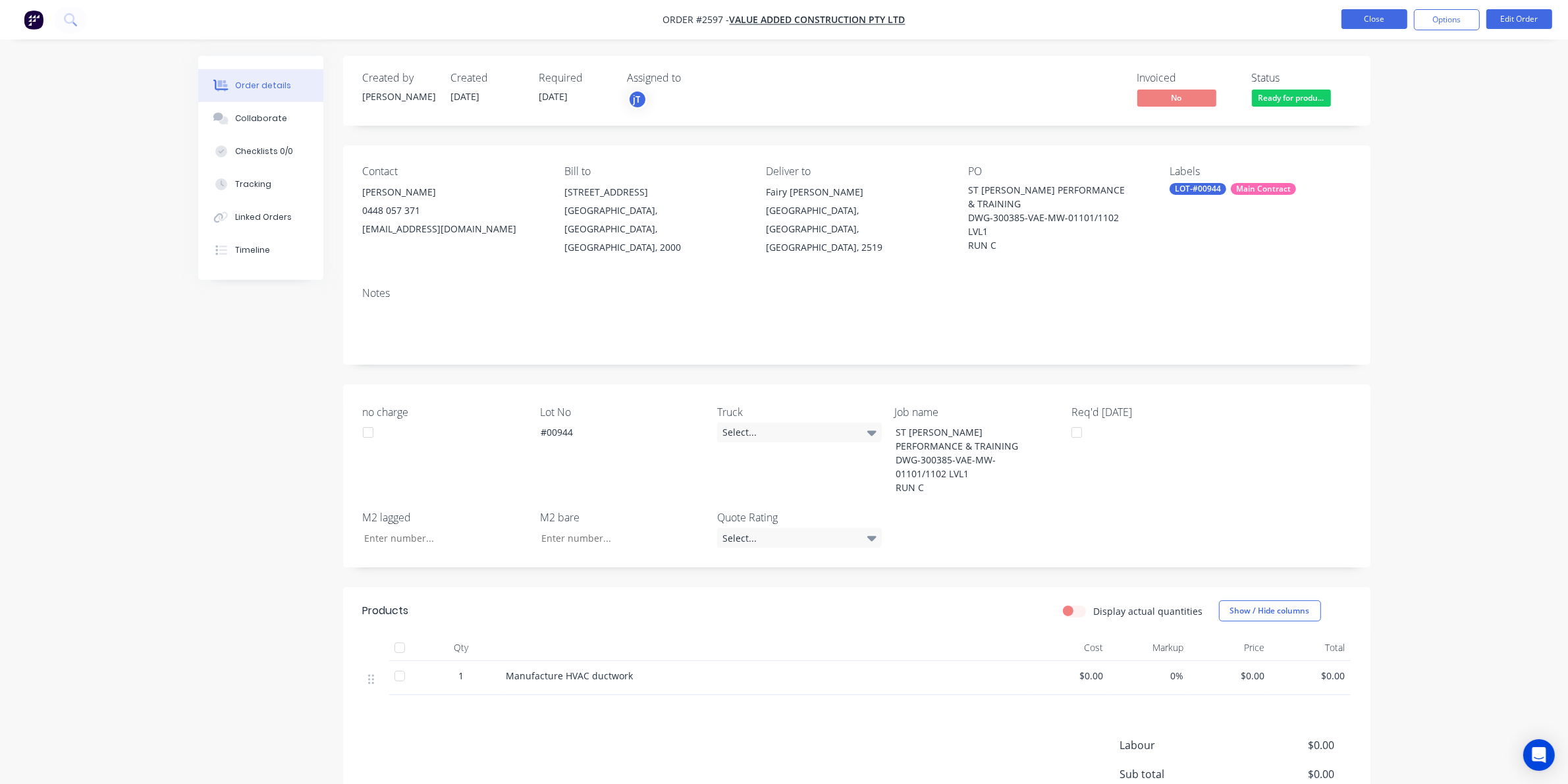
click at [1357, 21] on button "Close" at bounding box center [1374, 19] width 66 height 20
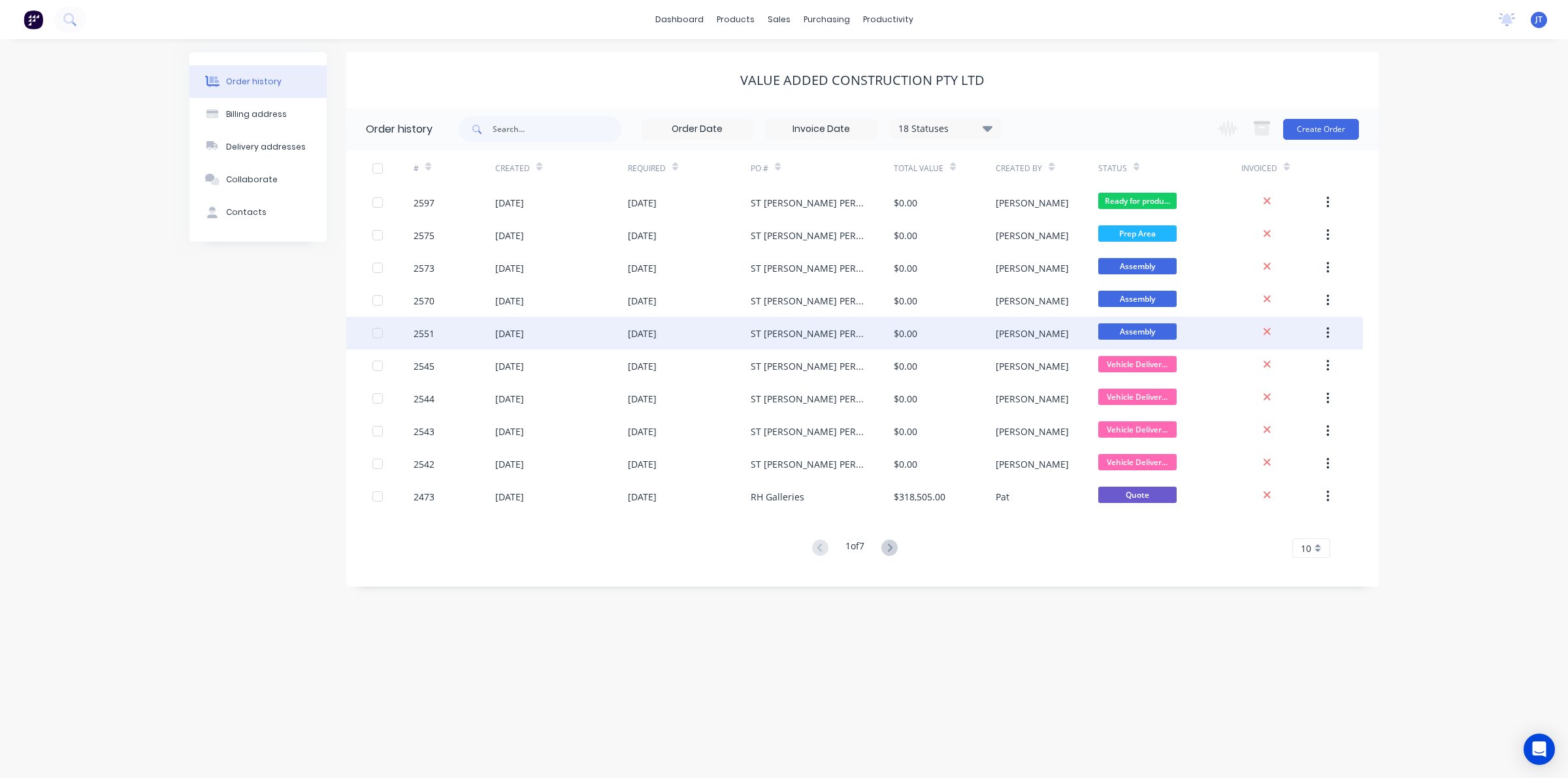
click at [810, 319] on div "ST GEORGE PERFORMANCE & TRAINING DWG-300385-VAE-MW-01101/1102 LVL 1 RUN D" at bounding box center [822, 333] width 143 height 33
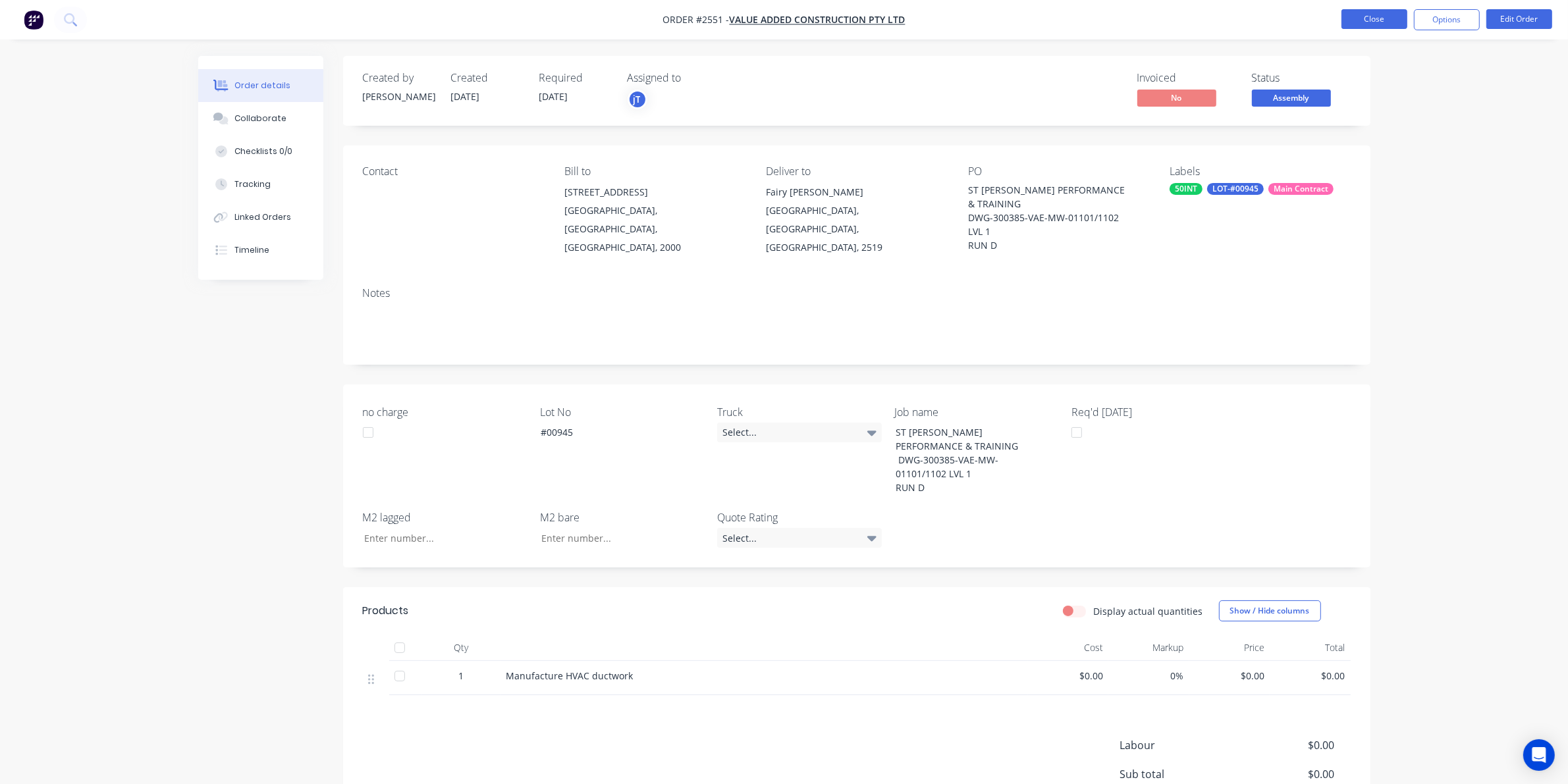
click at [1371, 21] on button "Close" at bounding box center [1374, 19] width 66 height 20
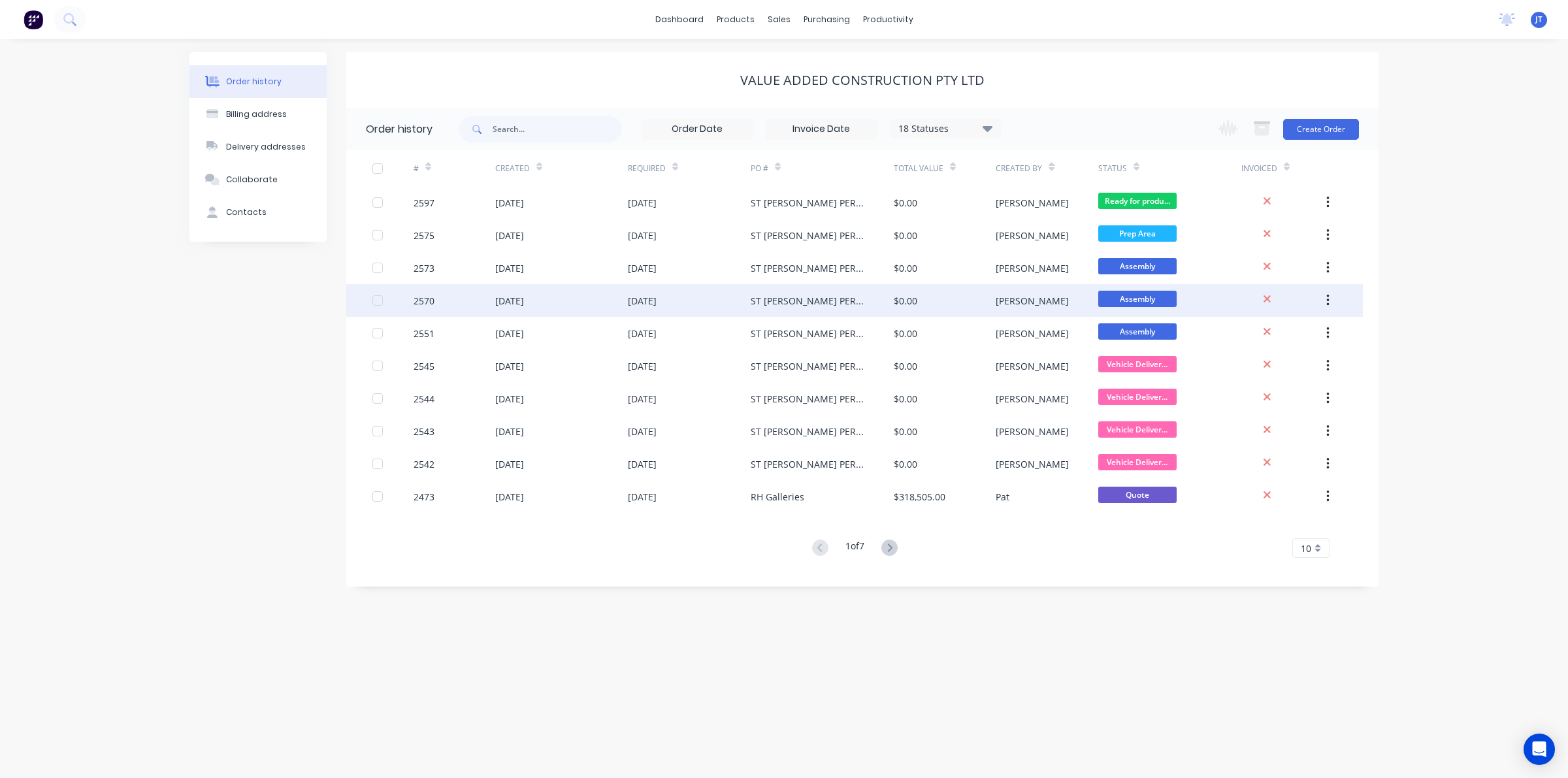
click at [857, 307] on div "ST GEORGE PERFORMANCE & TRAINING SITE MEASURES" at bounding box center [809, 301] width 117 height 14
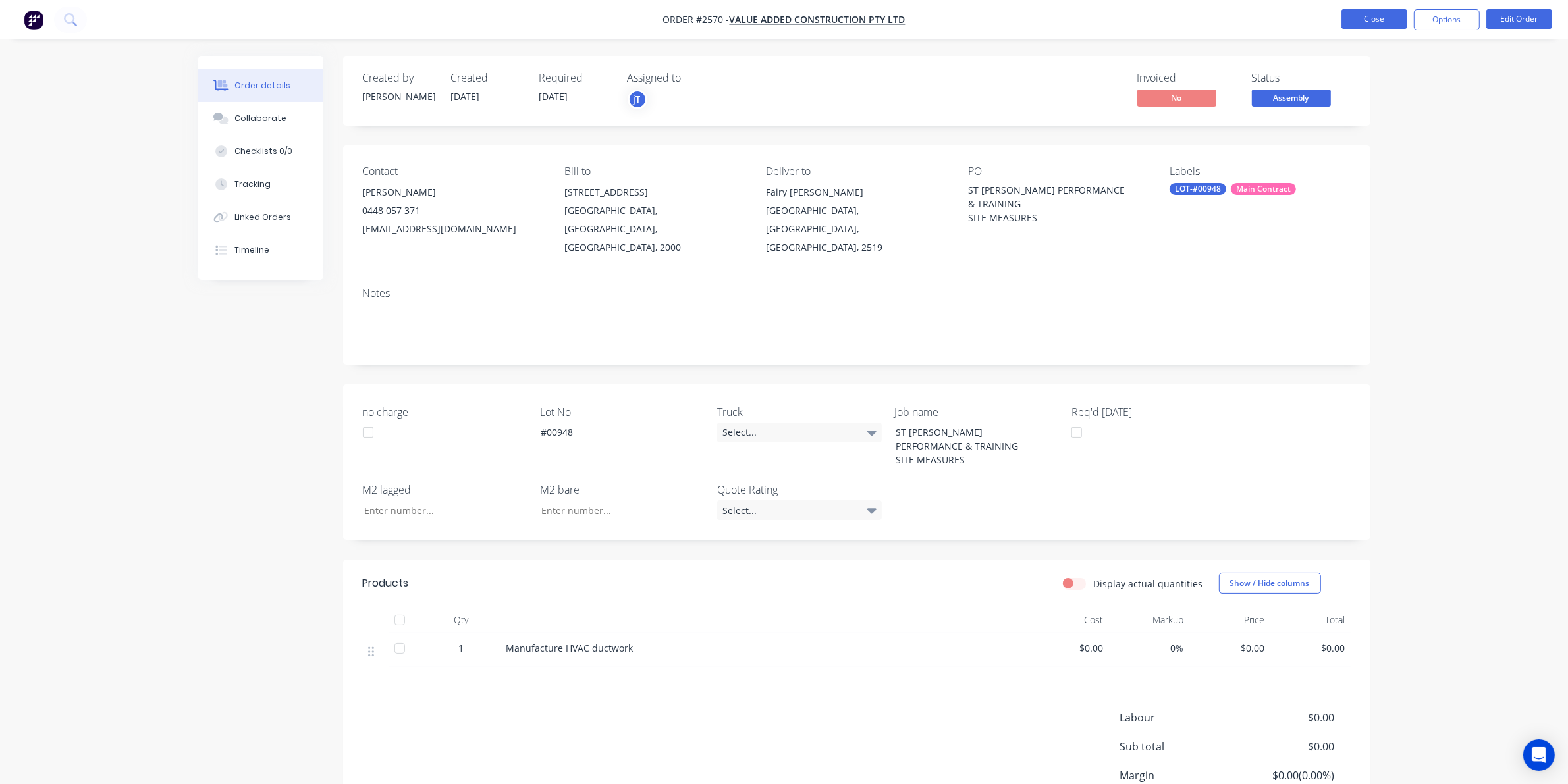
click at [1391, 15] on button "Close" at bounding box center [1374, 19] width 66 height 20
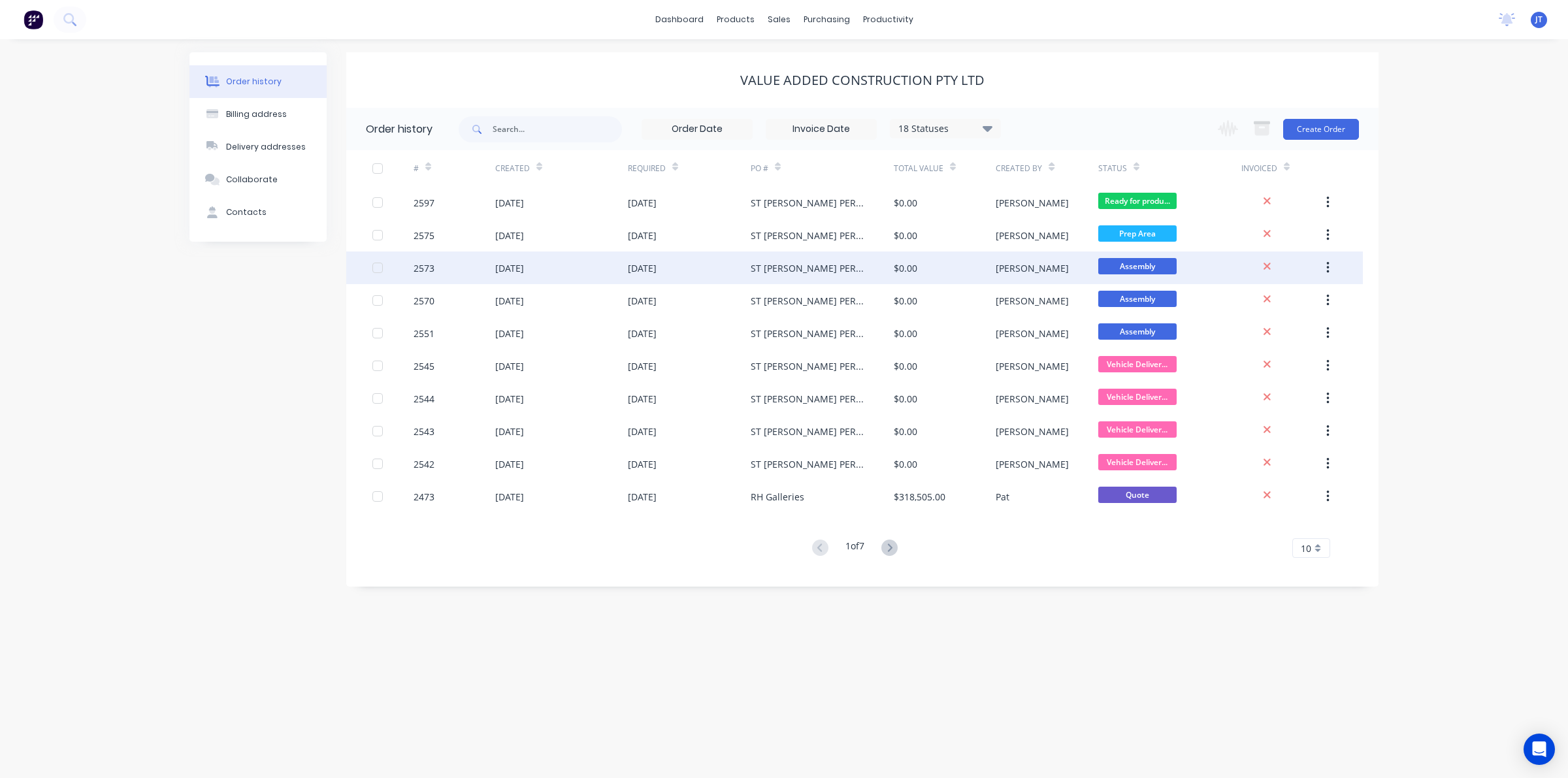
click at [1078, 268] on div "joshua" at bounding box center [1047, 268] width 102 height 33
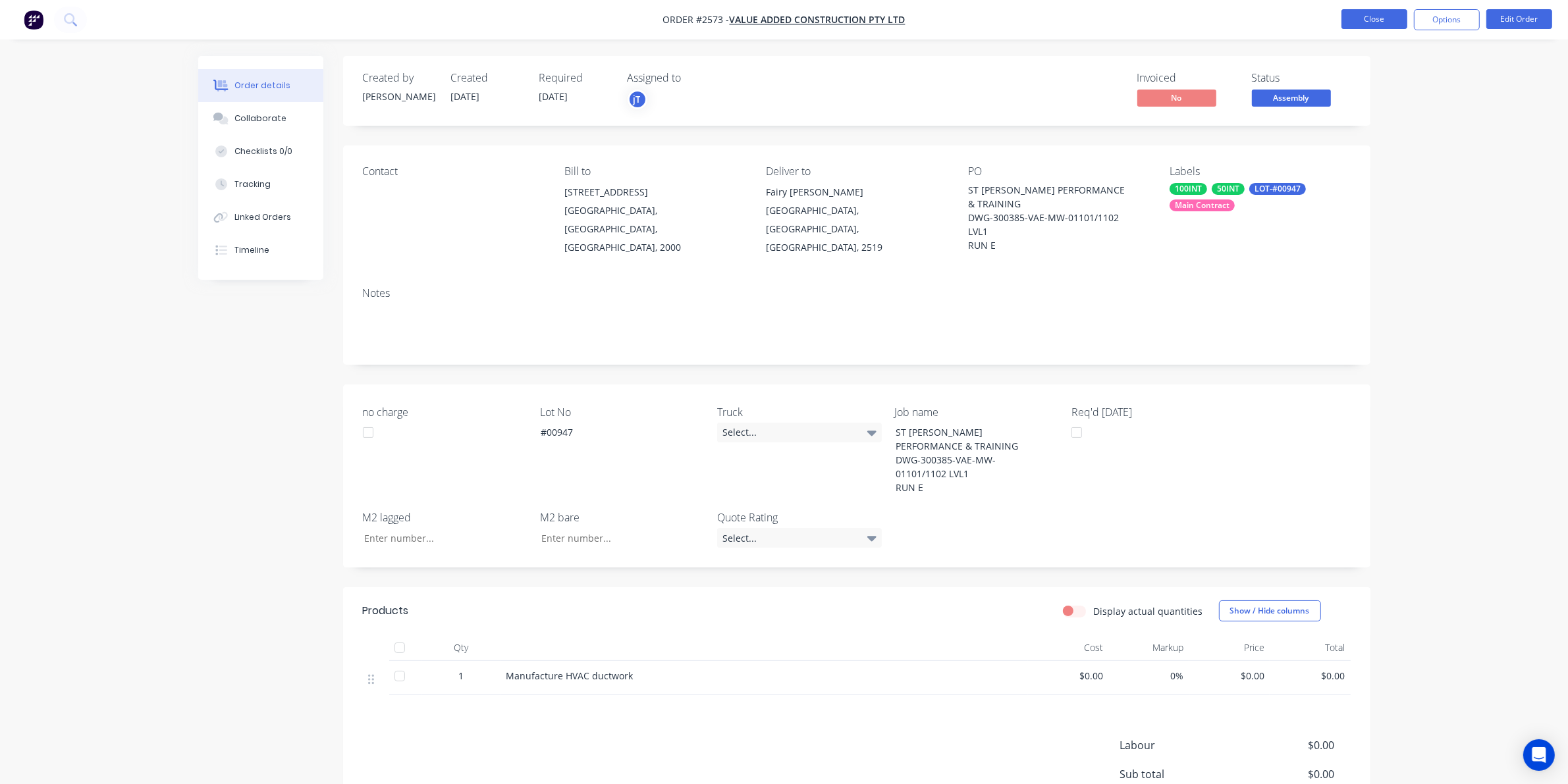
click at [1385, 25] on button "Close" at bounding box center [1374, 19] width 66 height 20
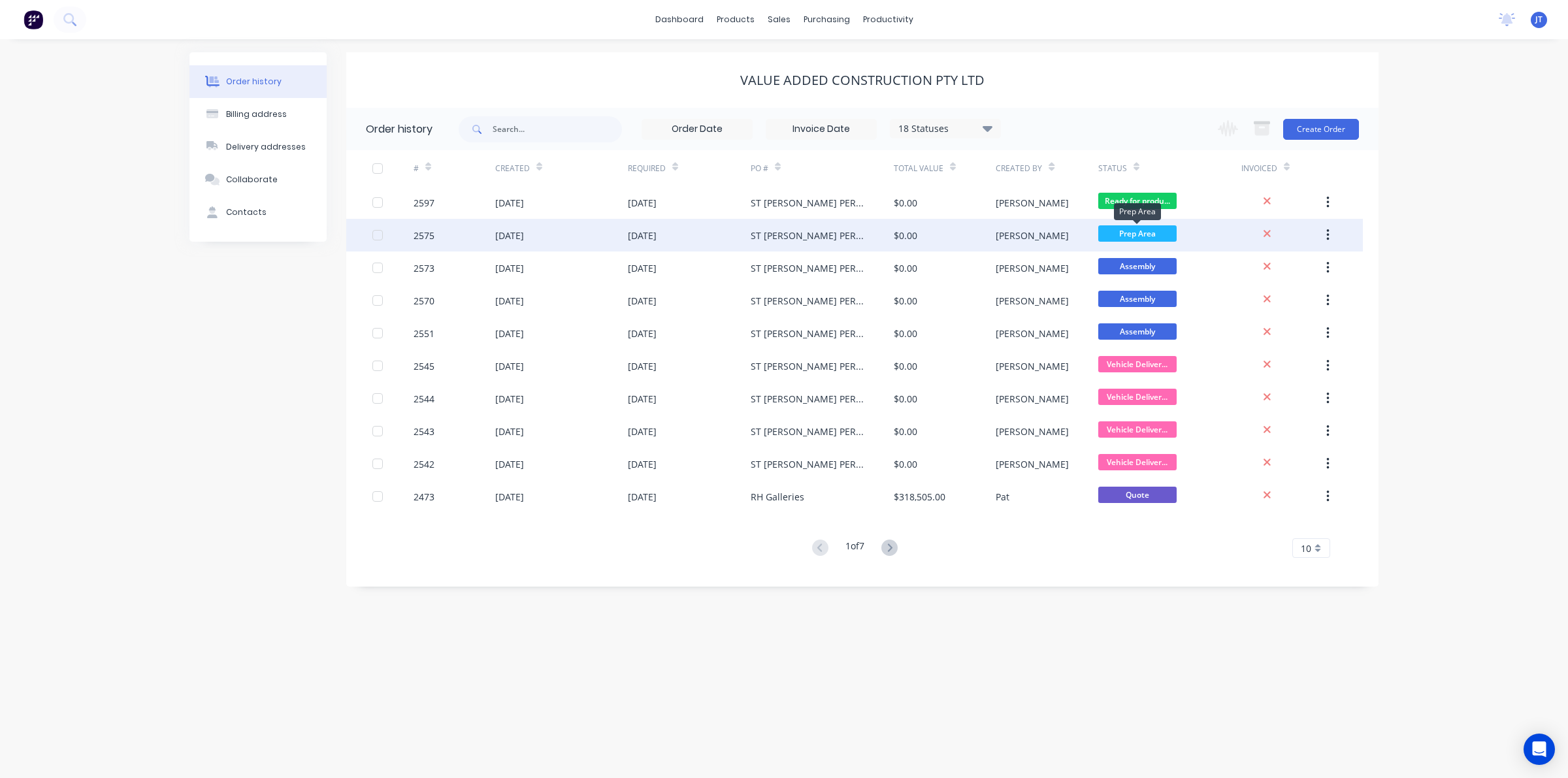
click at [1135, 227] on span "Prep Area" at bounding box center [1137, 233] width 78 height 16
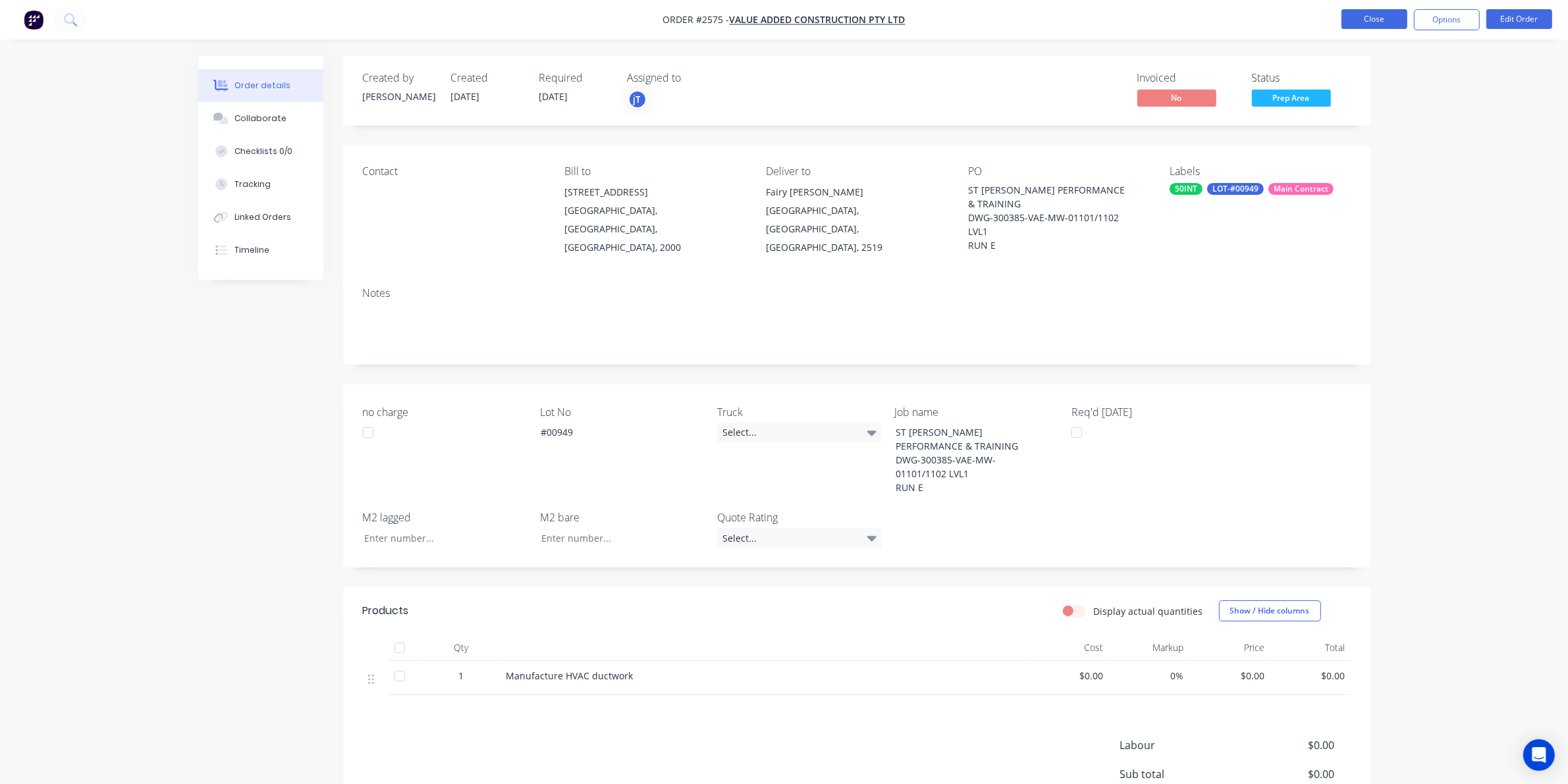
click at [1349, 15] on button "Close" at bounding box center [1374, 19] width 66 height 20
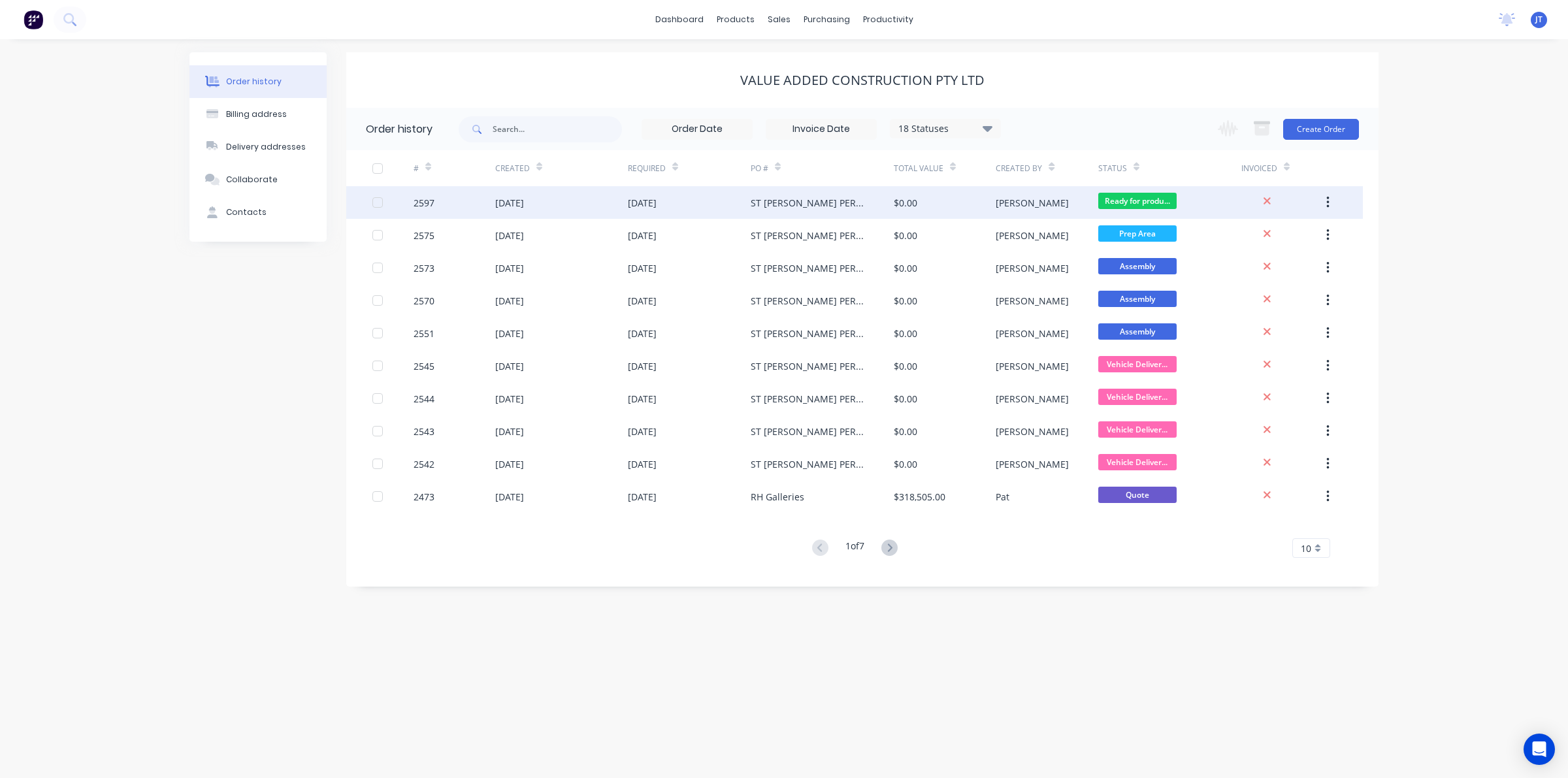
click at [1199, 199] on div "Ready for produ..." at bounding box center [1169, 202] width 143 height 33
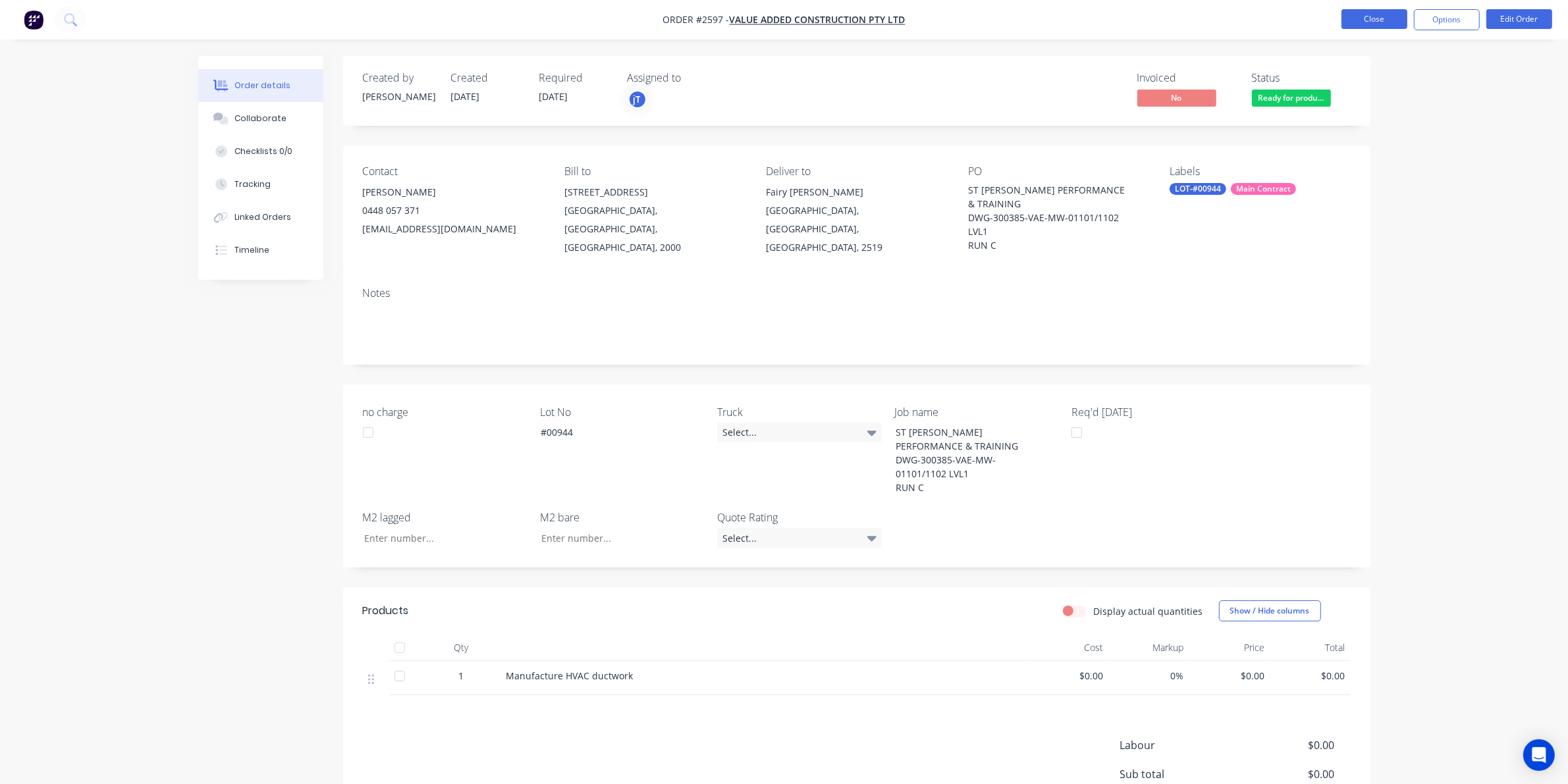
click at [1371, 27] on button "Close" at bounding box center [1374, 19] width 66 height 20
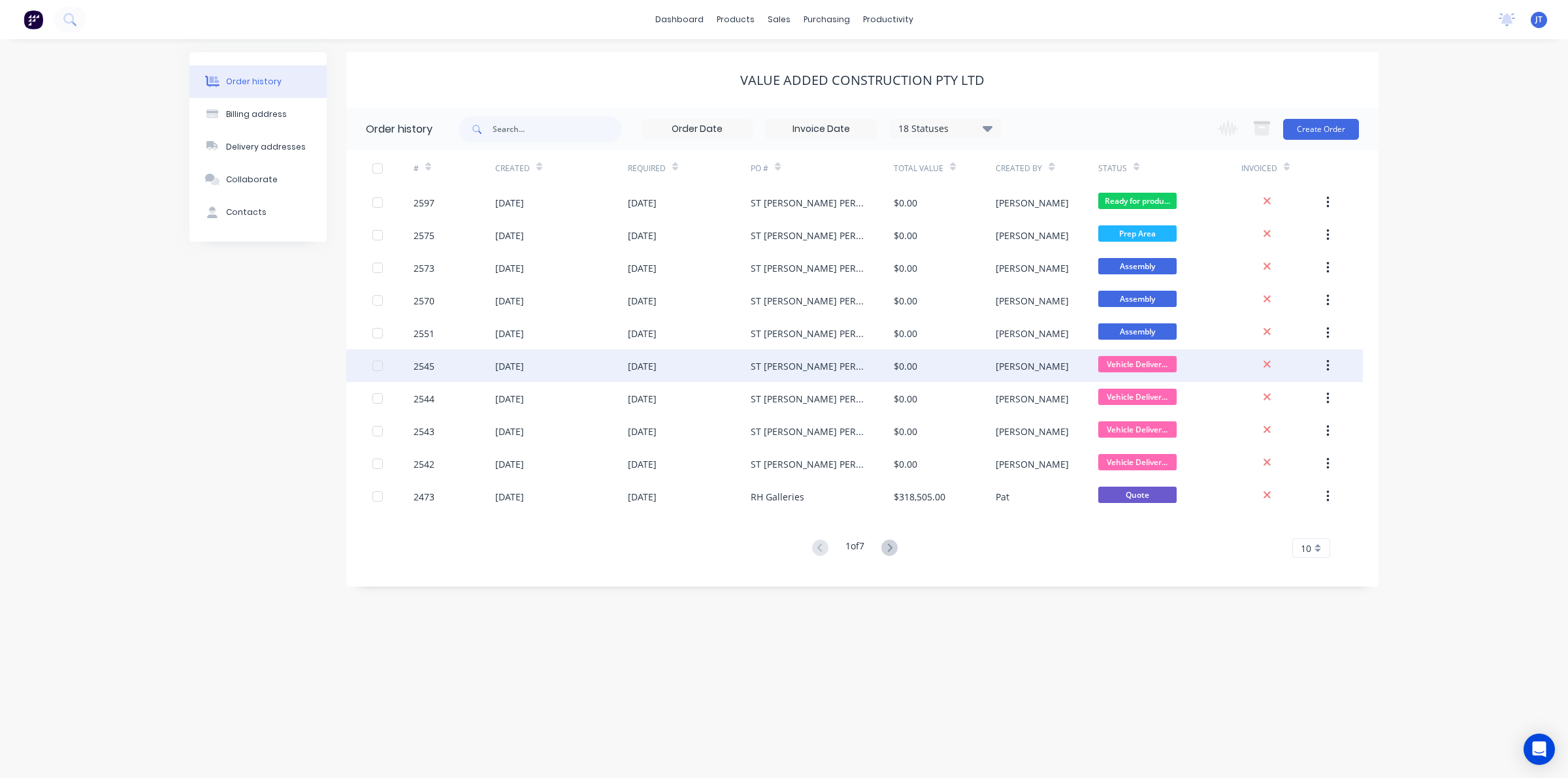
click at [1024, 377] on div "joshua" at bounding box center [1047, 365] width 102 height 33
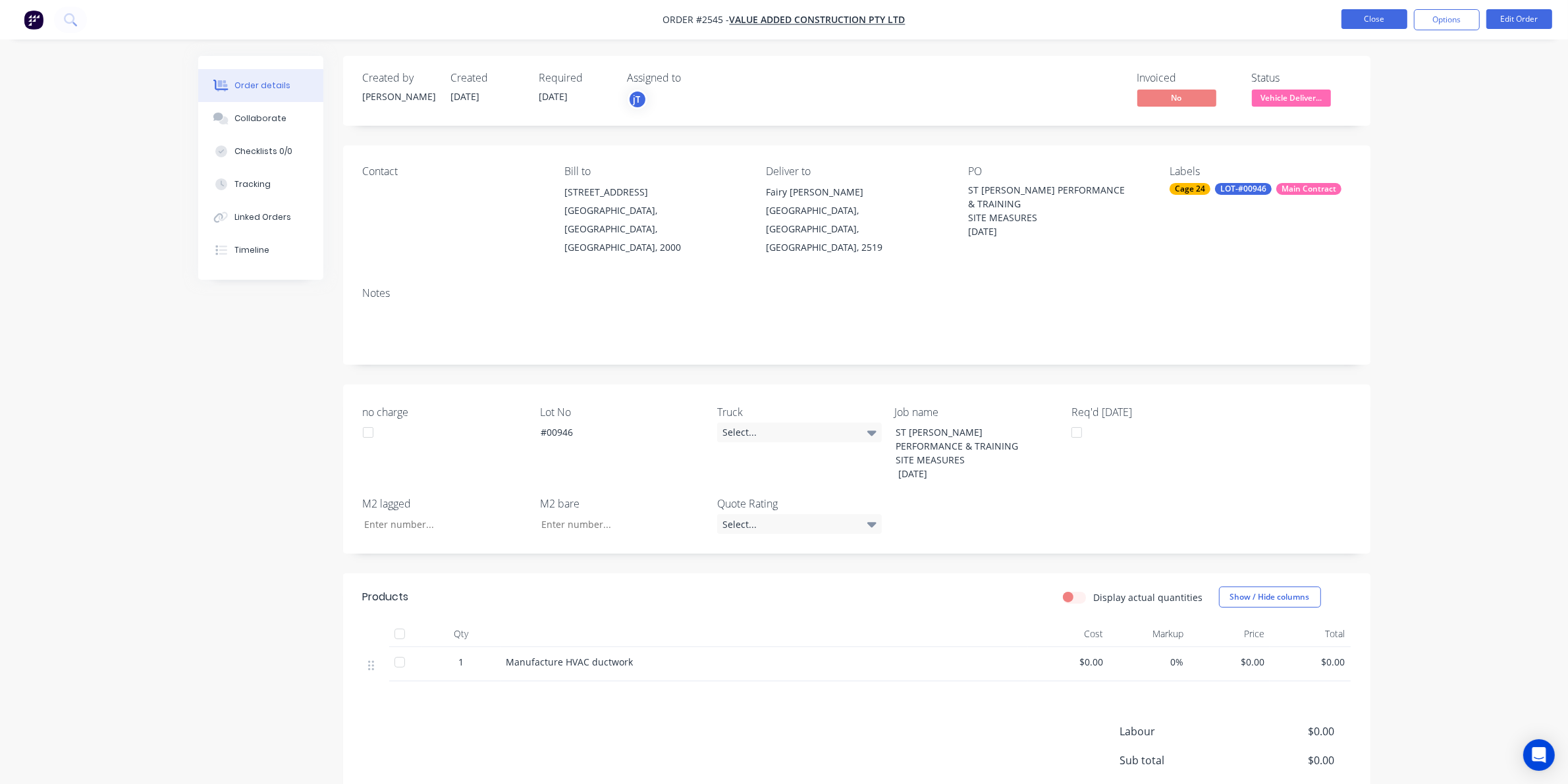
click at [1371, 23] on button "Close" at bounding box center [1374, 19] width 66 height 20
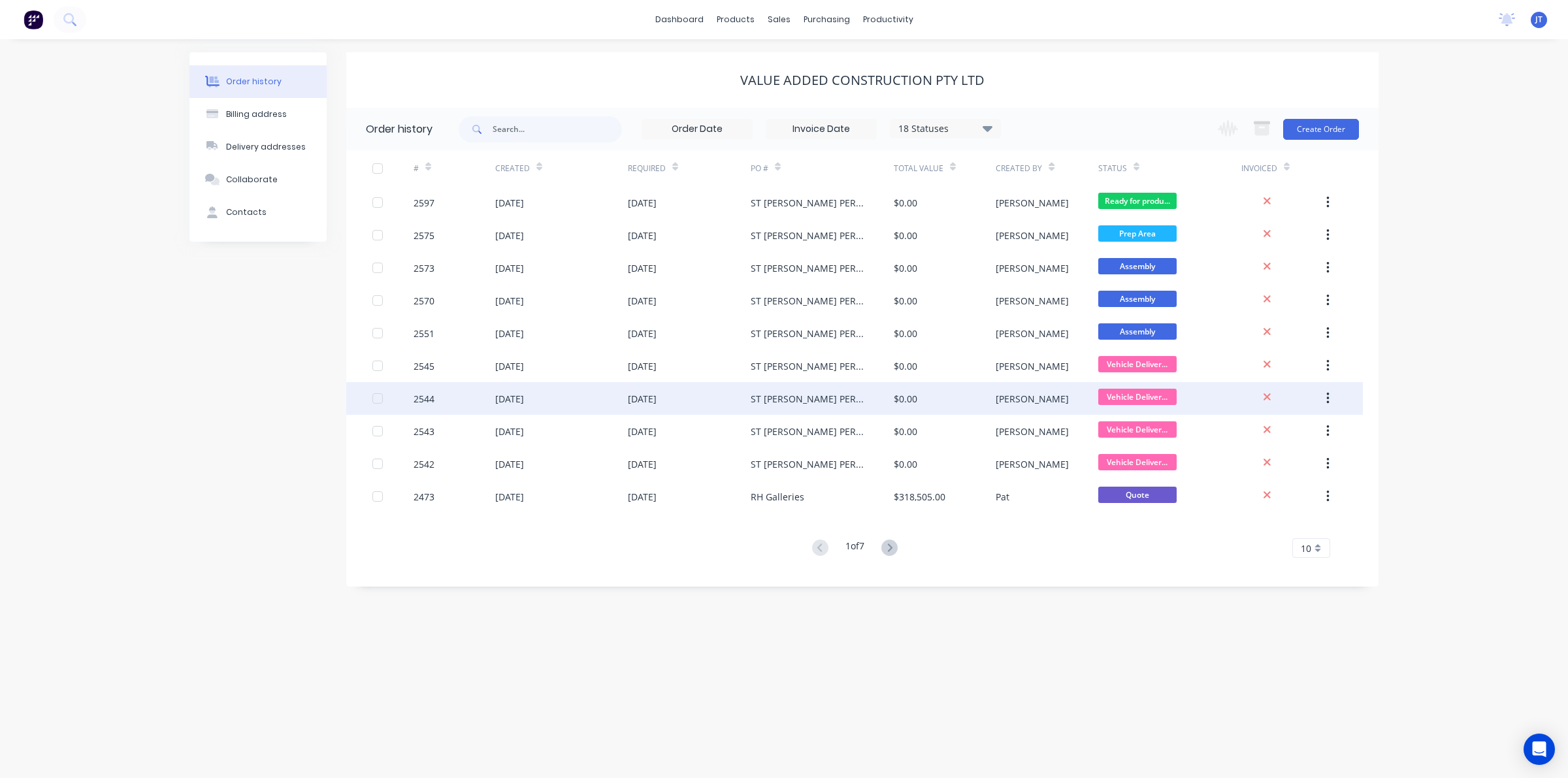
click at [1004, 413] on div "joshua" at bounding box center [1047, 398] width 102 height 33
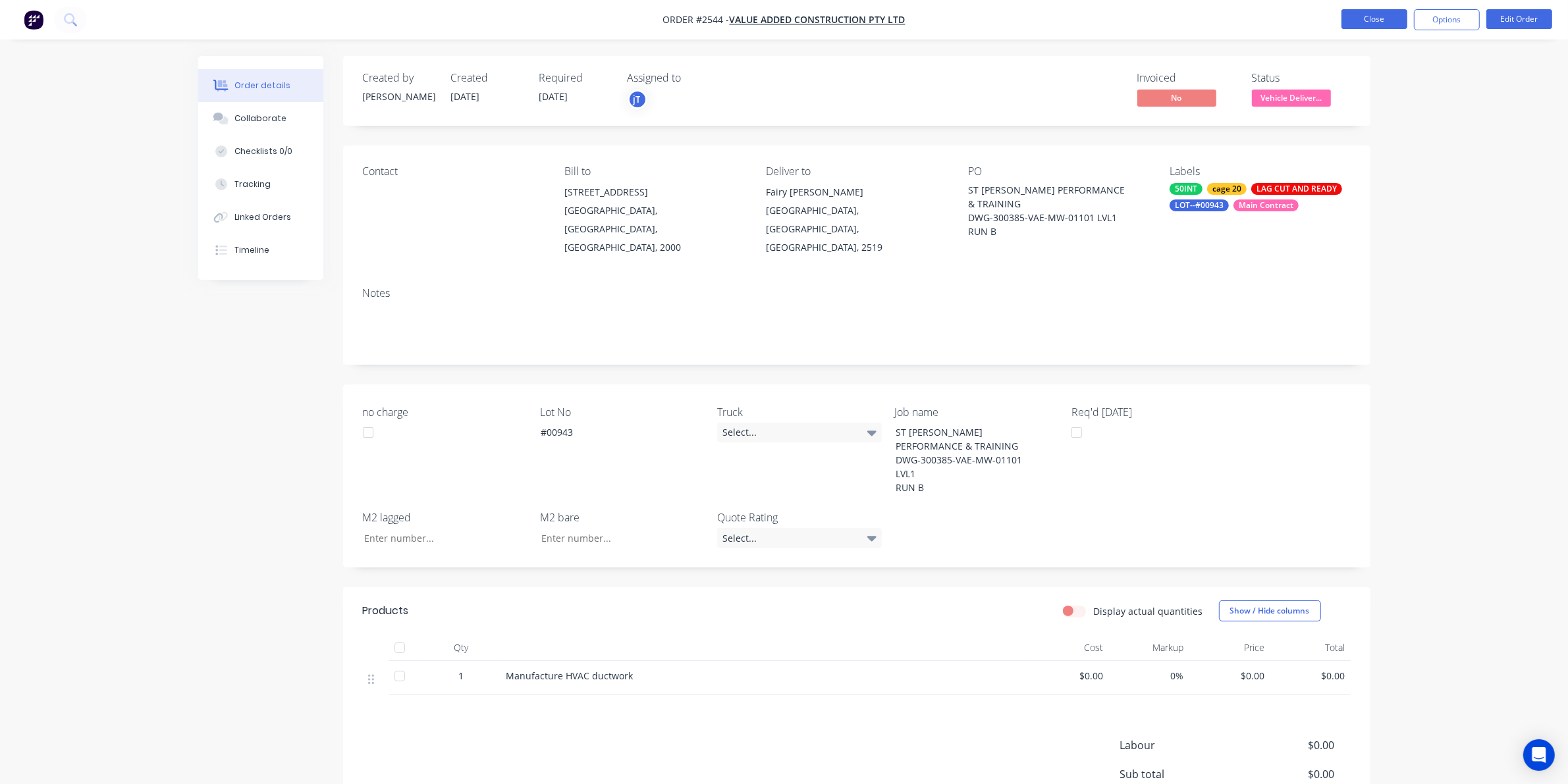
click at [1388, 21] on button "Close" at bounding box center [1374, 19] width 66 height 20
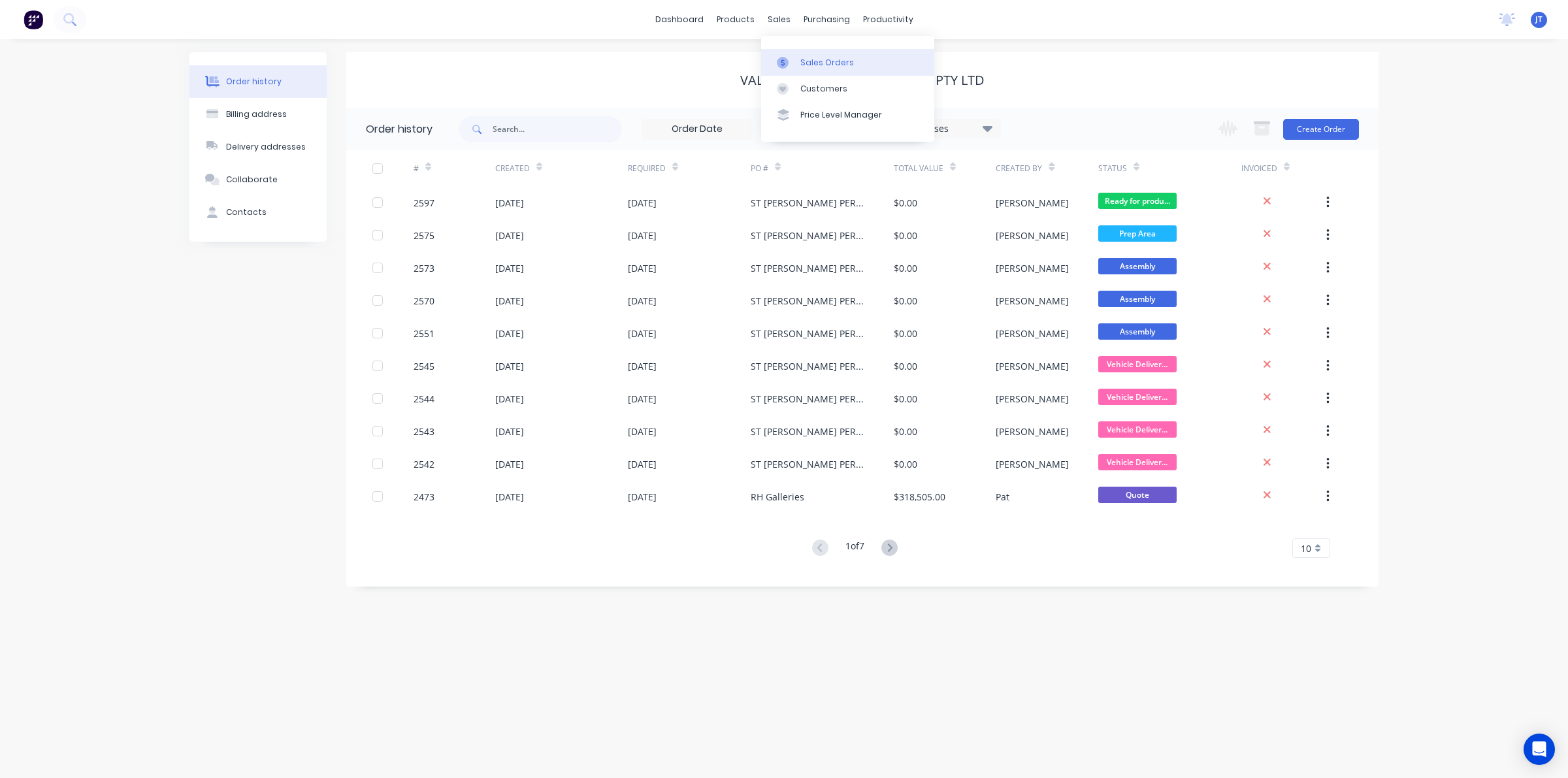
click at [802, 59] on div "Sales Orders" at bounding box center [827, 63] width 54 height 12
